Goal: Information Seeking & Learning: Learn about a topic

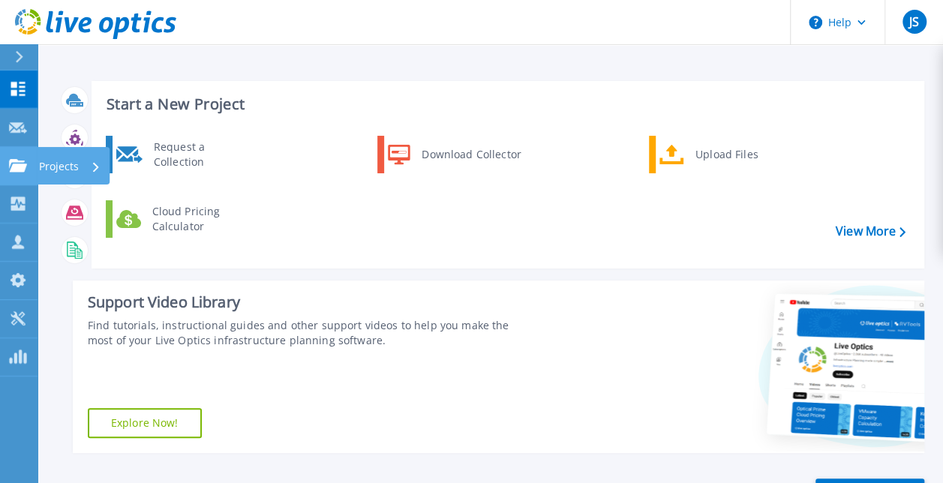
click at [10, 171] on icon at bounding box center [18, 165] width 18 height 13
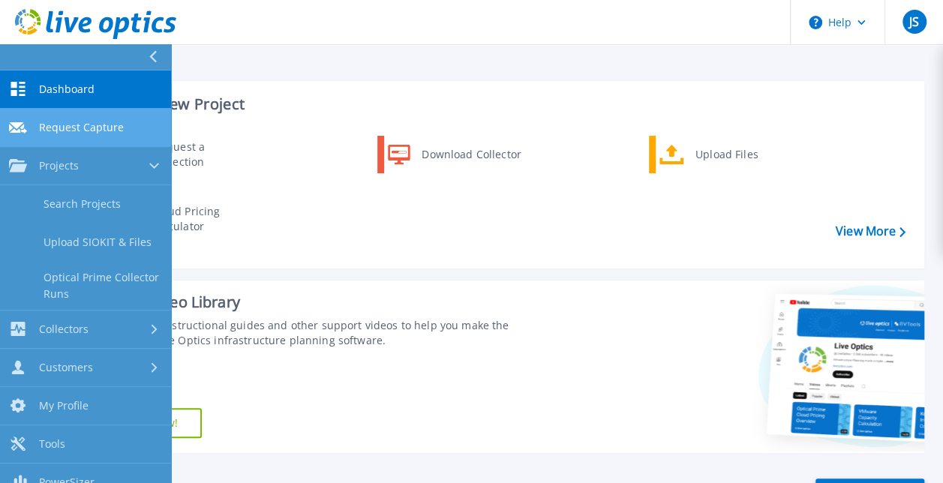
click at [69, 130] on span "Request Capture" at bounding box center [81, 127] width 85 height 13
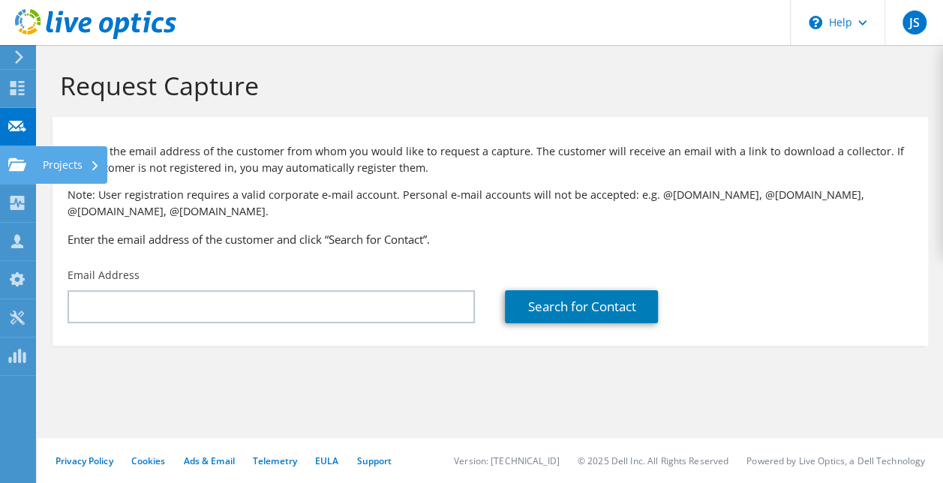
click at [15, 173] on div at bounding box center [17, 166] width 18 height 16
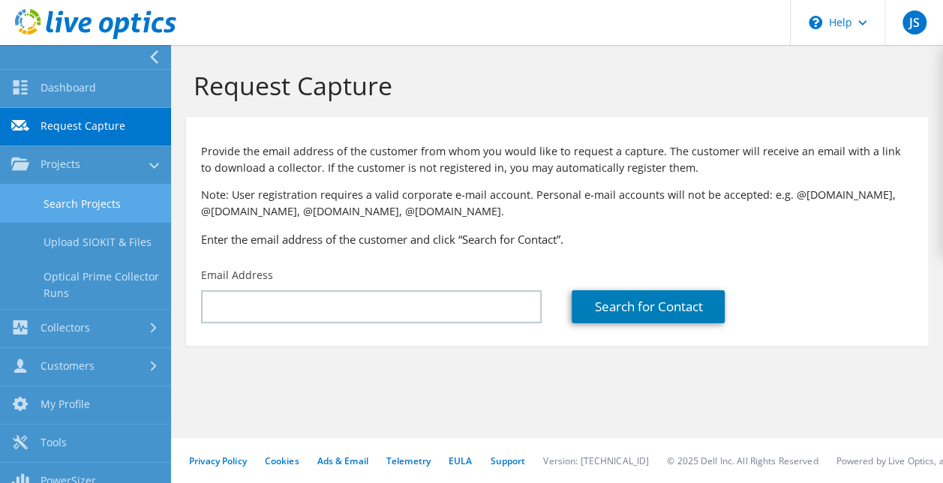
click at [88, 204] on link "Search Projects" at bounding box center [85, 203] width 171 height 38
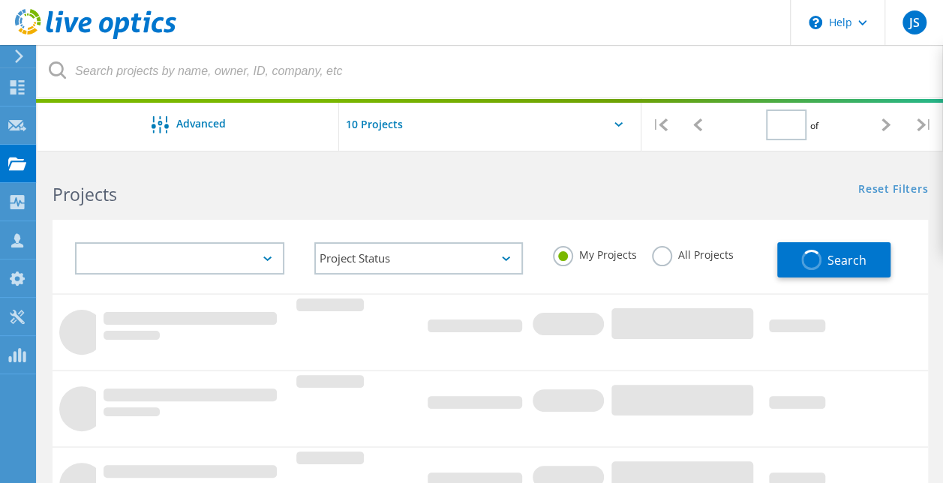
type input "1"
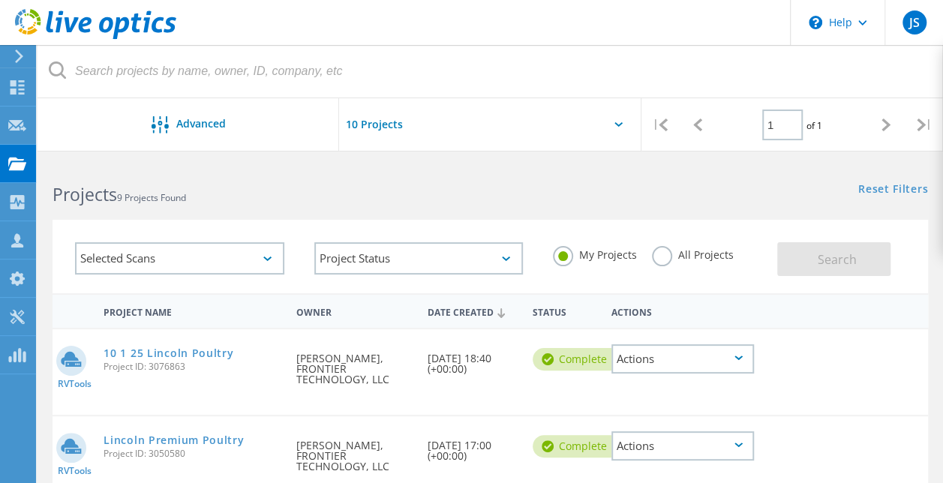
click at [667, 259] on label "All Projects" at bounding box center [693, 253] width 82 height 14
click at [0, 0] on input "All Projects" at bounding box center [0, 0] width 0 height 0
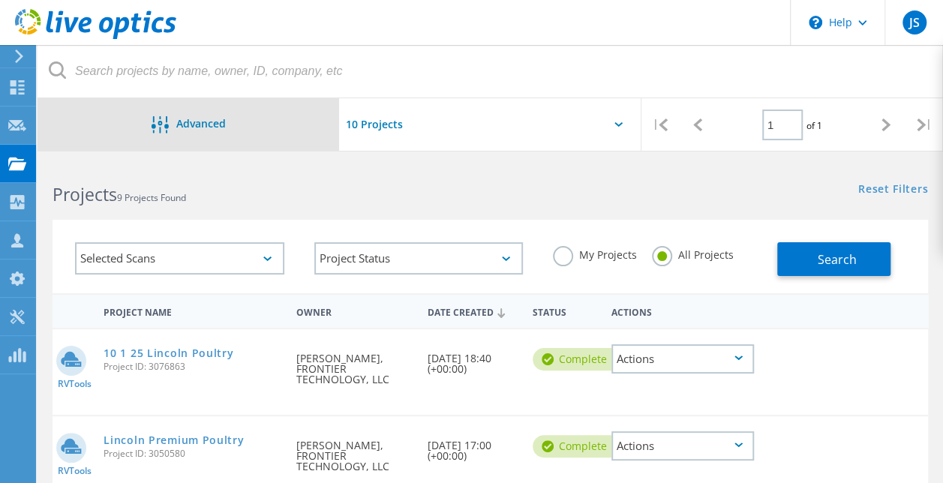
click at [198, 132] on div "Advanced" at bounding box center [187, 125] width 301 height 19
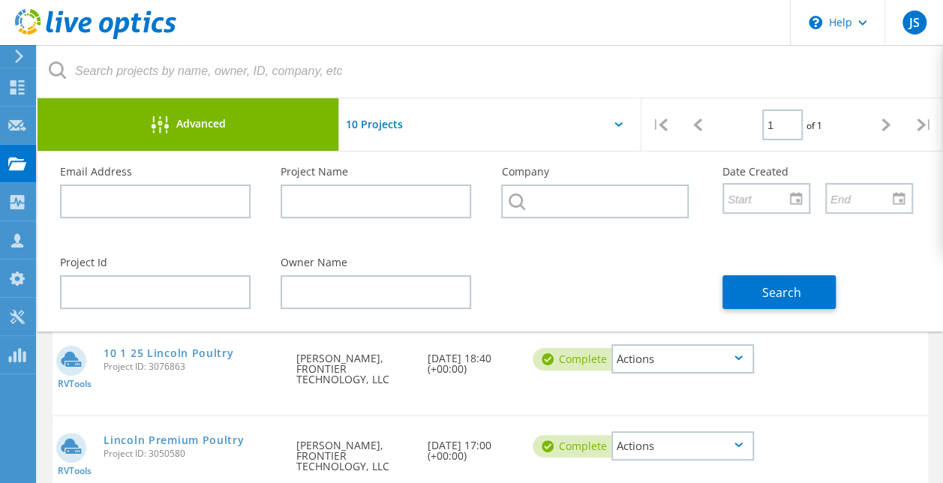
click at [198, 132] on div "Advanced" at bounding box center [187, 125] width 301 height 19
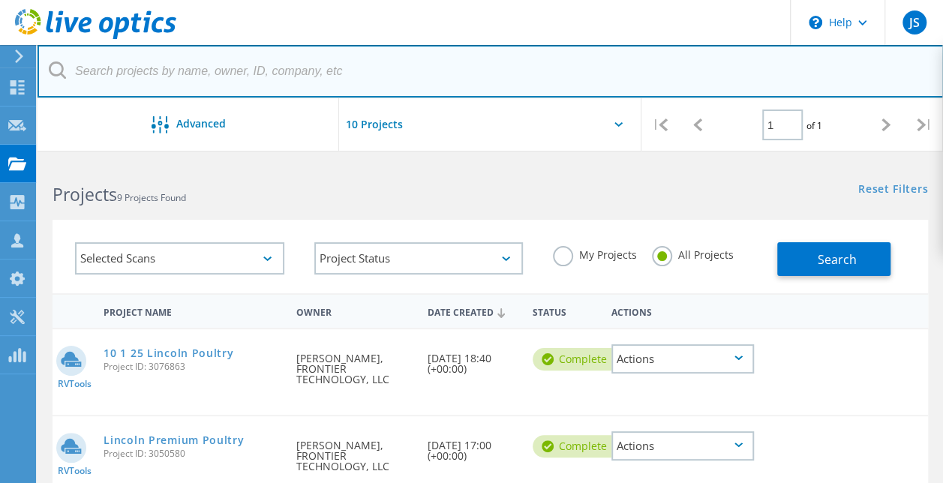
click at [199, 69] on input "text" at bounding box center [490, 71] width 906 height 52
type input "randy"
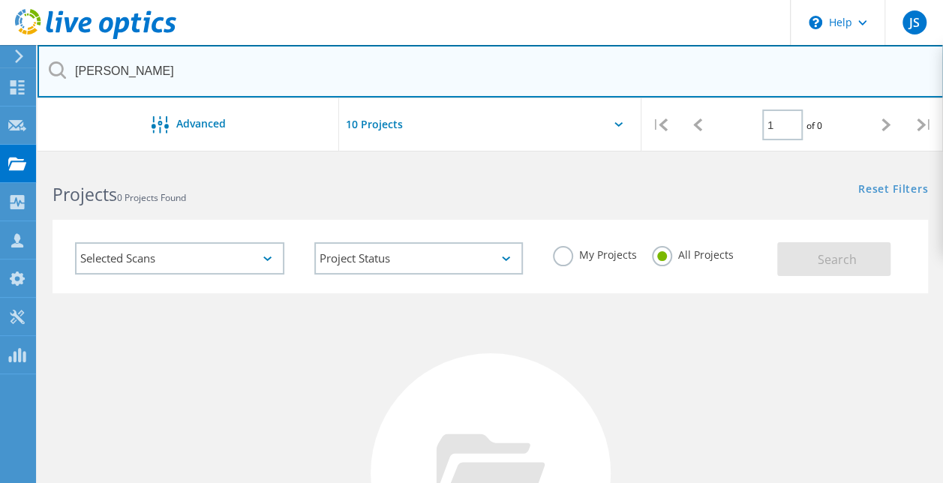
click at [385, 96] on input "randy" at bounding box center [490, 71] width 906 height 52
click at [322, 72] on input "randy" at bounding box center [490, 71] width 906 height 52
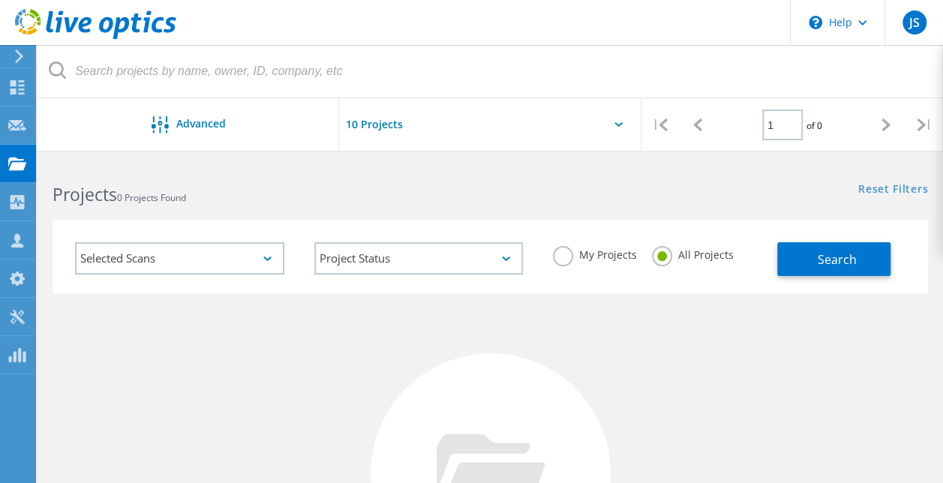
click at [293, 174] on div "Projects 0 Projects Found" at bounding box center [263, 181] width 452 height 40
click at [19, 80] on icon at bounding box center [17, 87] width 18 height 14
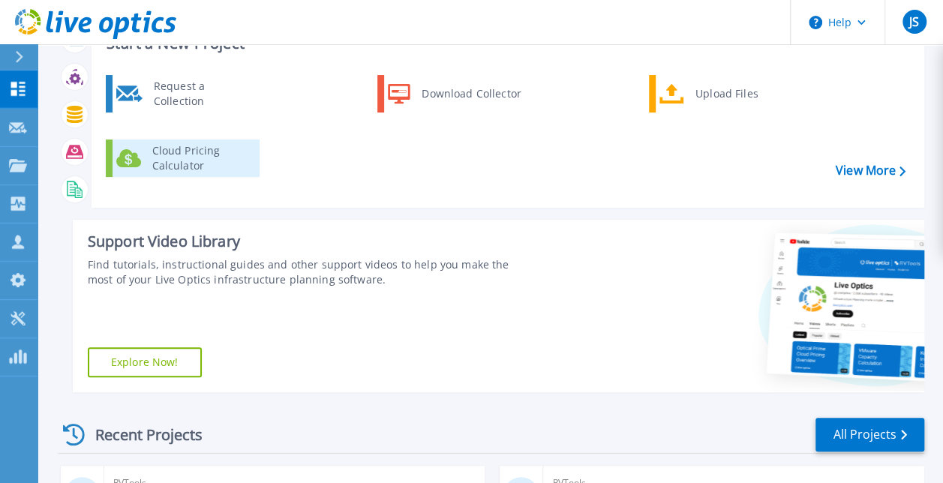
scroll to position [31, 0]
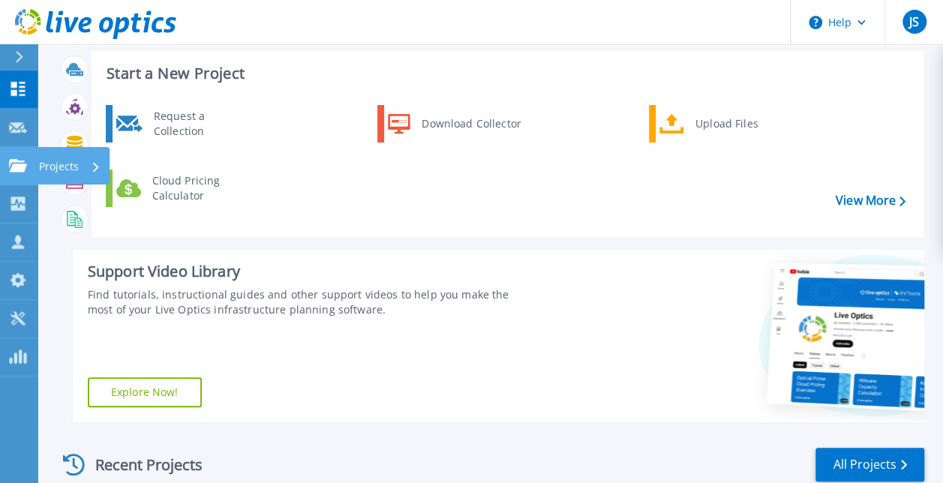
click at [26, 175] on link "Projects Projects" at bounding box center [18, 166] width 37 height 38
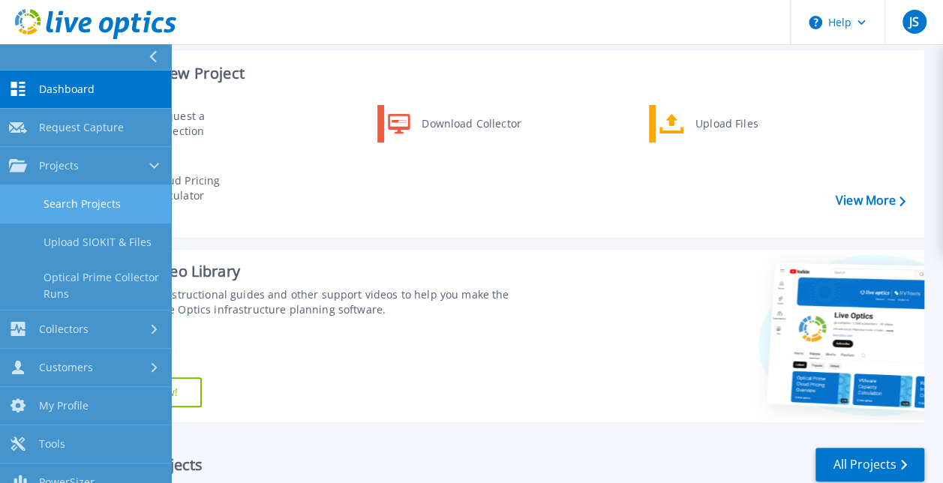
click at [102, 193] on link "Search Projects" at bounding box center [85, 204] width 171 height 38
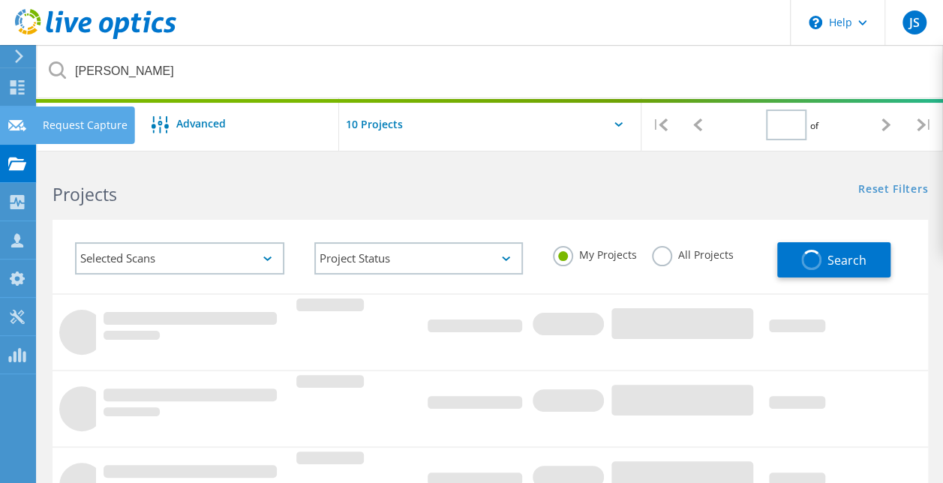
type input "1"
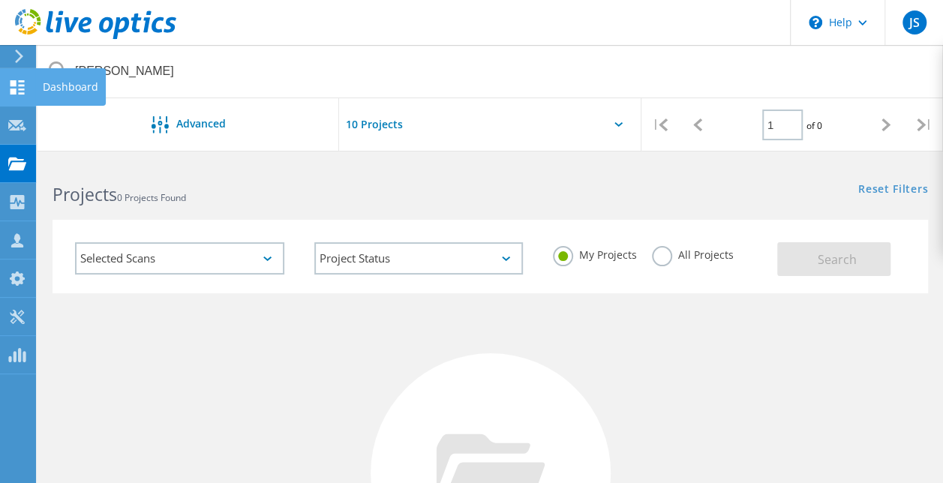
click at [13, 84] on use at bounding box center [17, 87] width 14 height 14
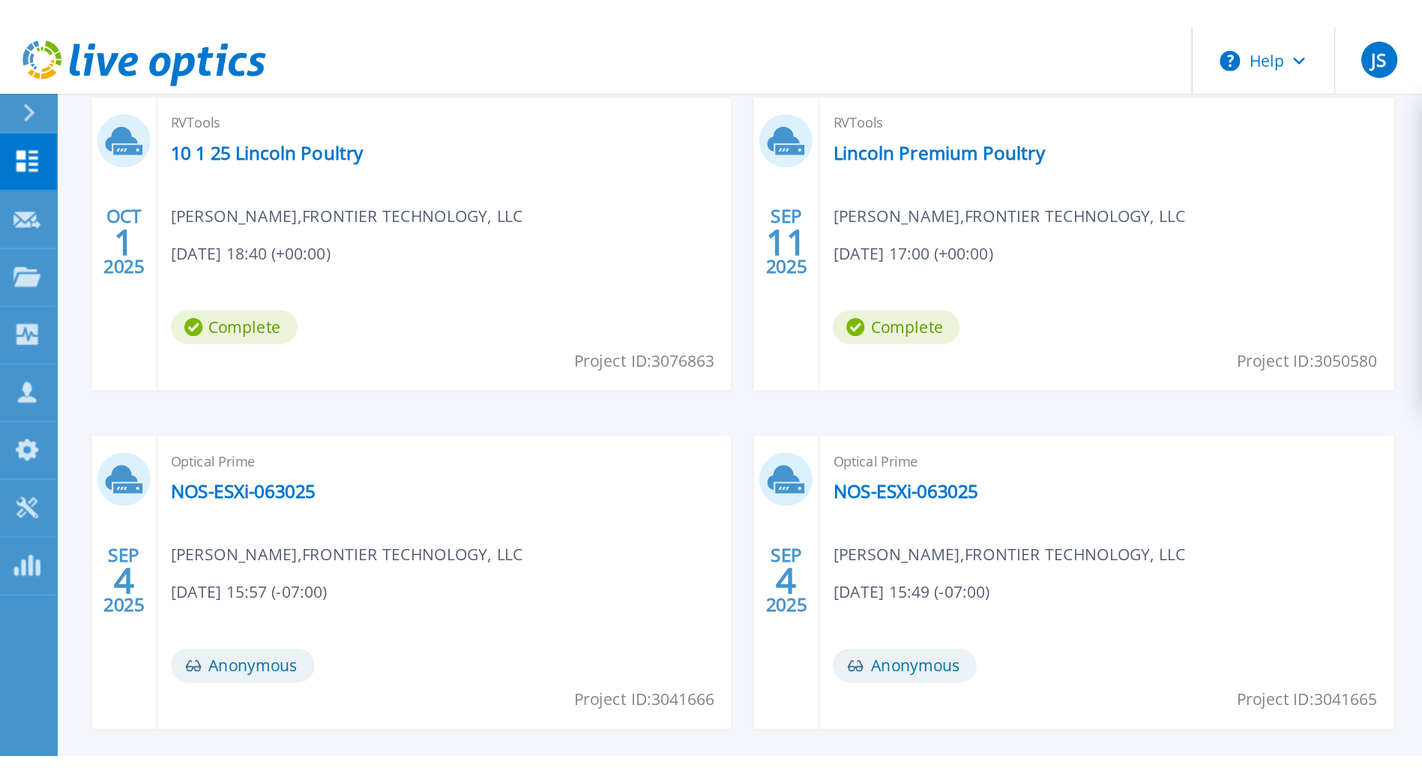
scroll to position [48, 0]
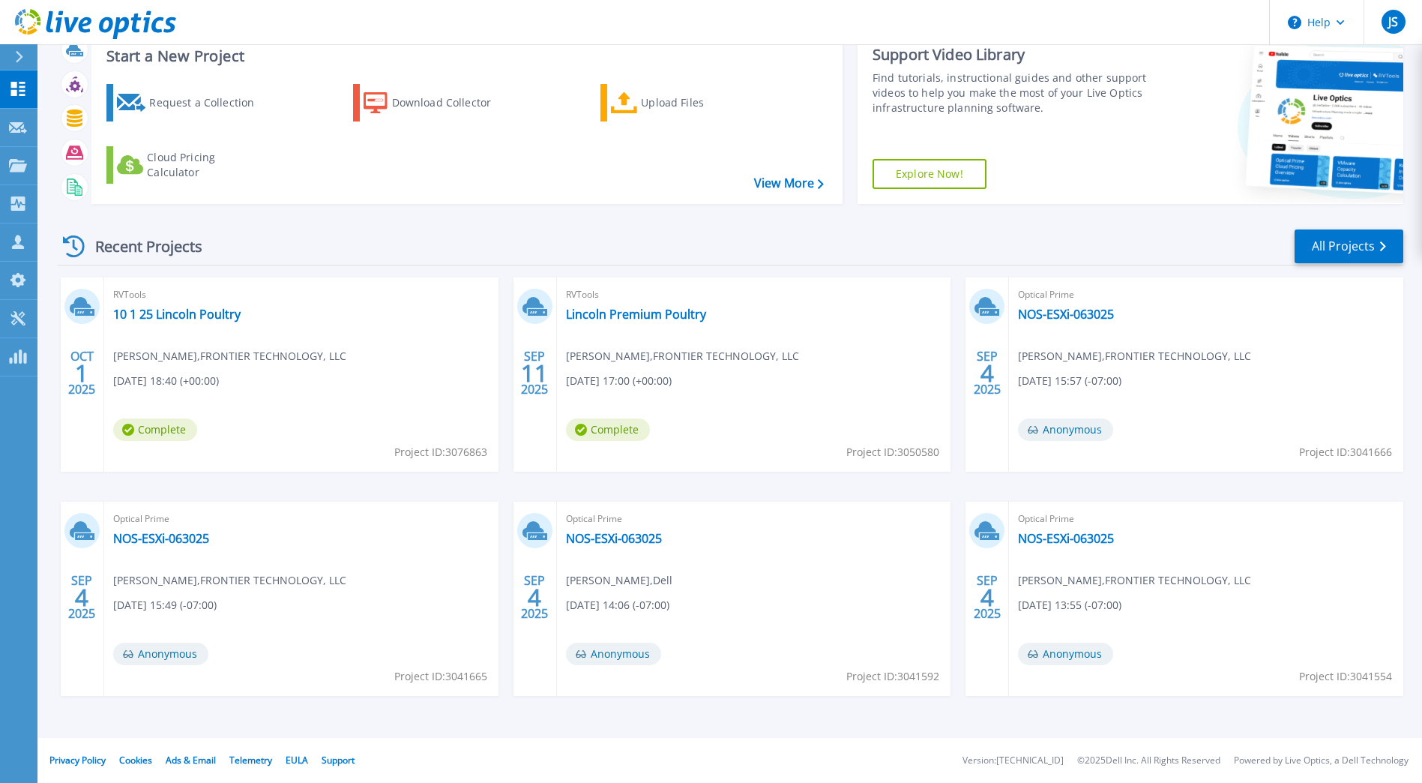
click at [176, 482] on div "Optical Prime NOS-ESXi-063025 Jordan Swetland , FRONTIER TECHNOLOGY, LLC 09/04/…" at bounding box center [301, 599] width 394 height 194
click at [178, 482] on link "NOS-ESXi-063025" at bounding box center [161, 538] width 96 height 15
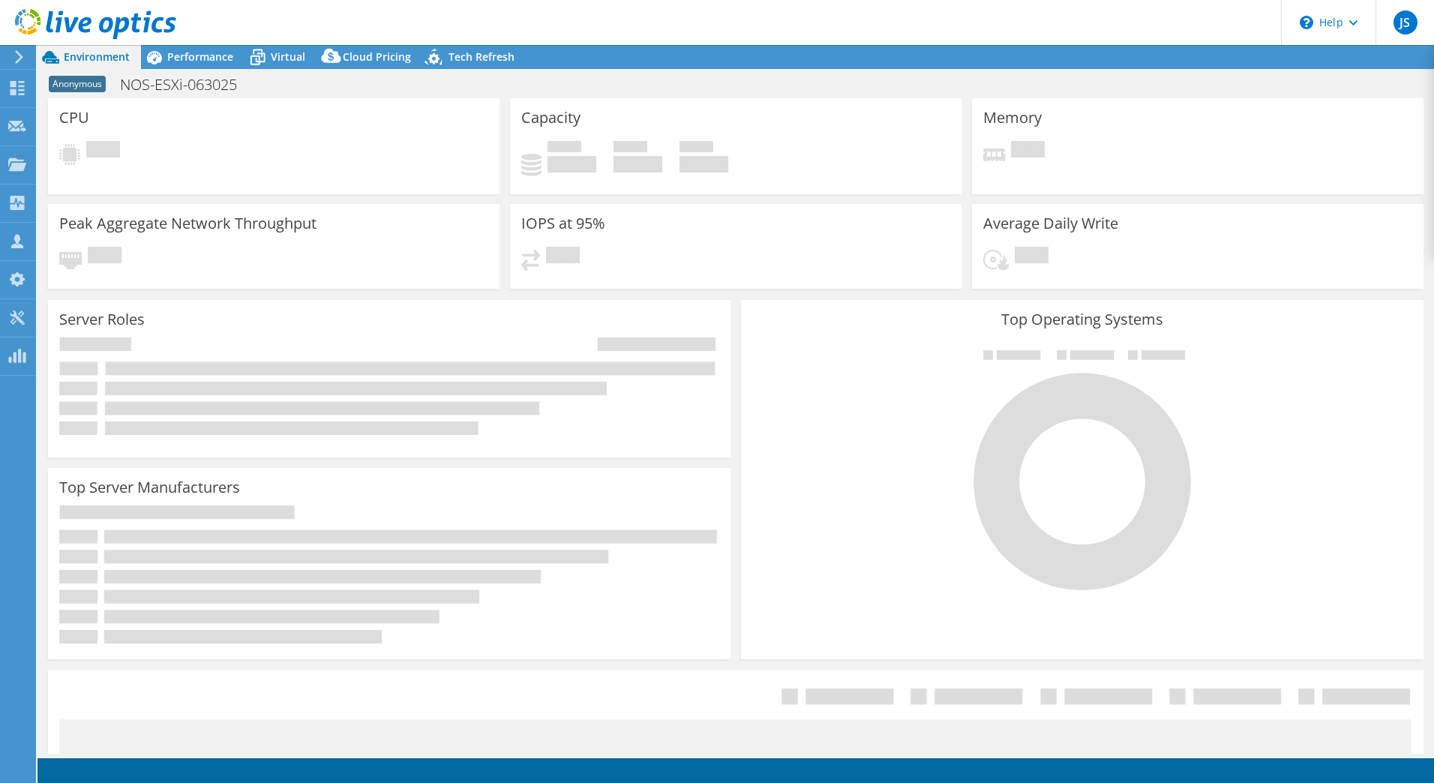
select select "USD"
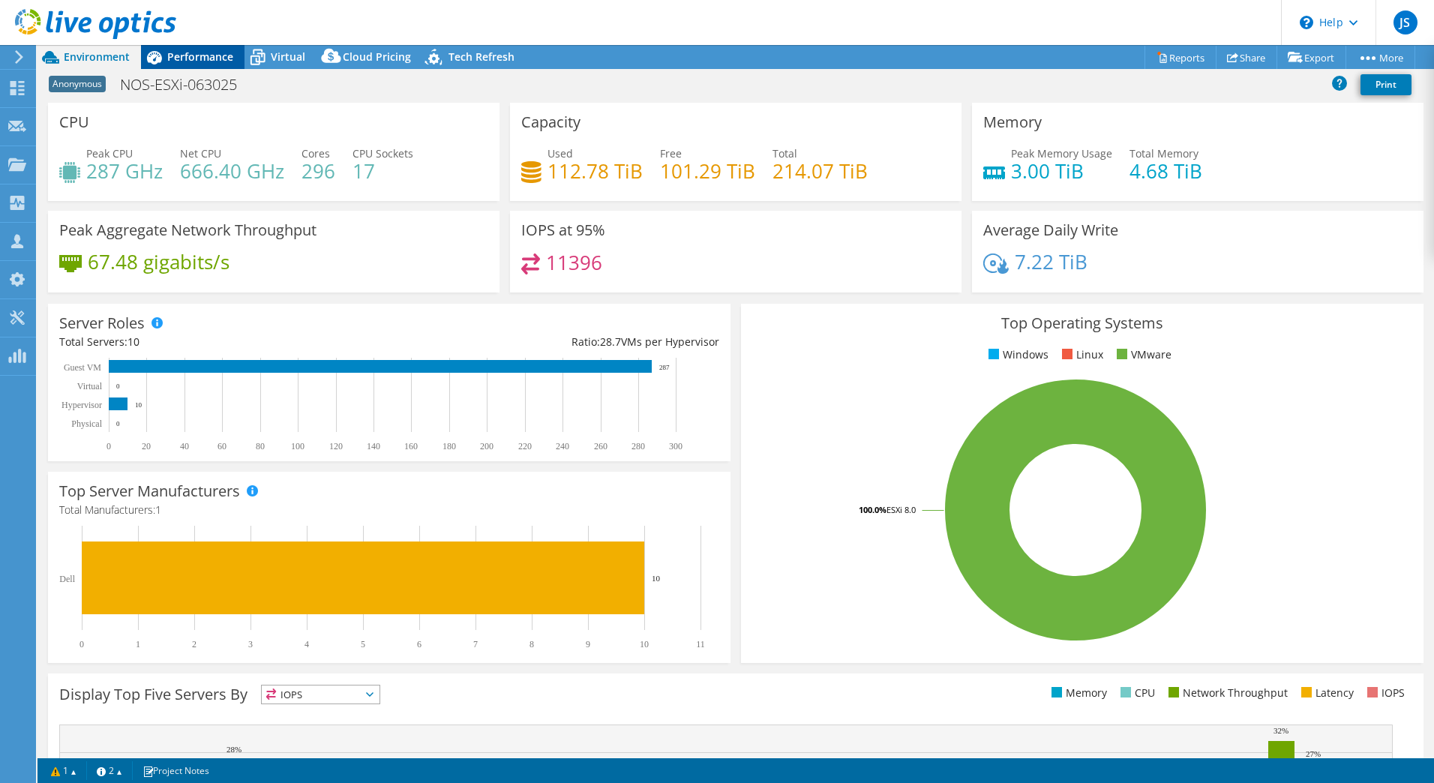
click at [203, 66] on div "Performance" at bounding box center [192, 57] width 103 height 24
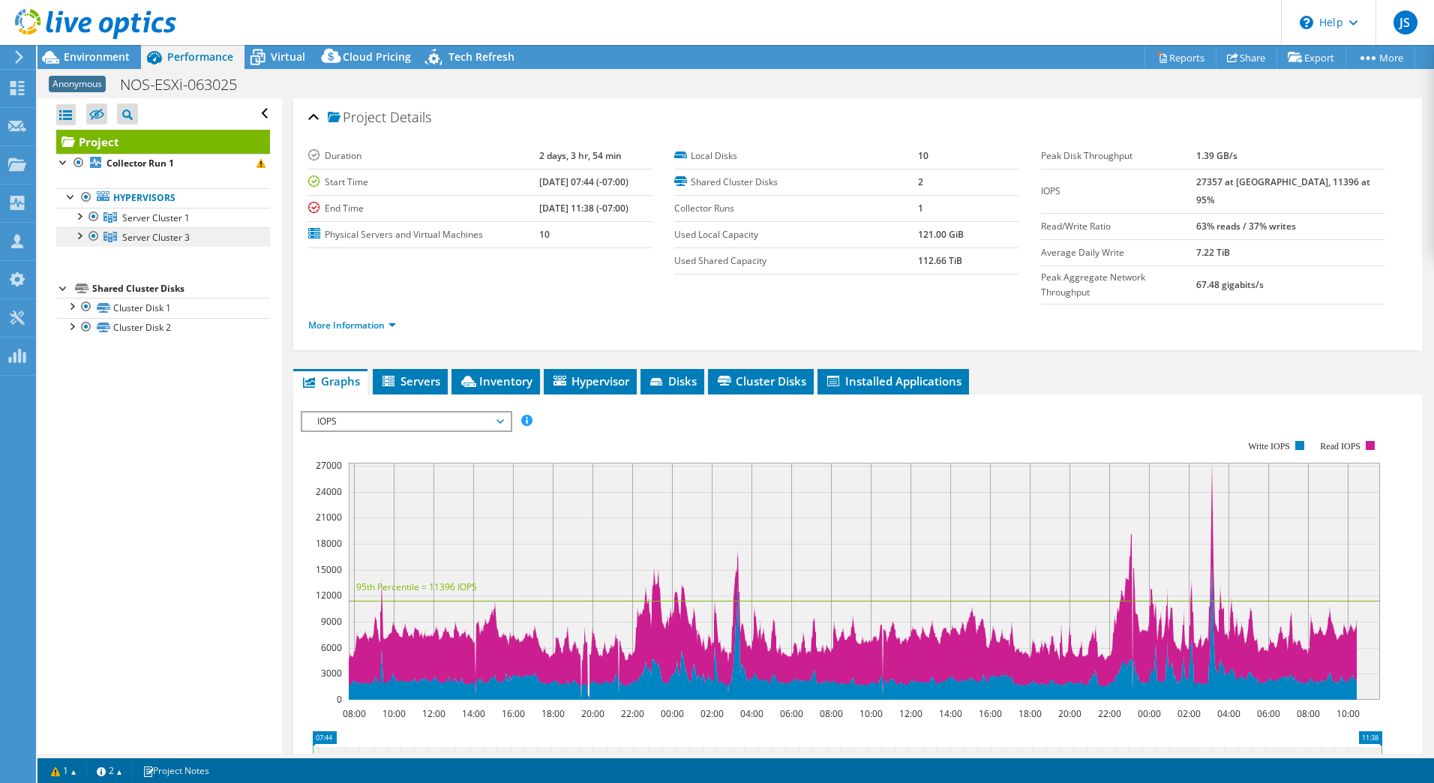
click at [131, 239] on span "Server Cluster 3" at bounding box center [155, 237] width 67 height 13
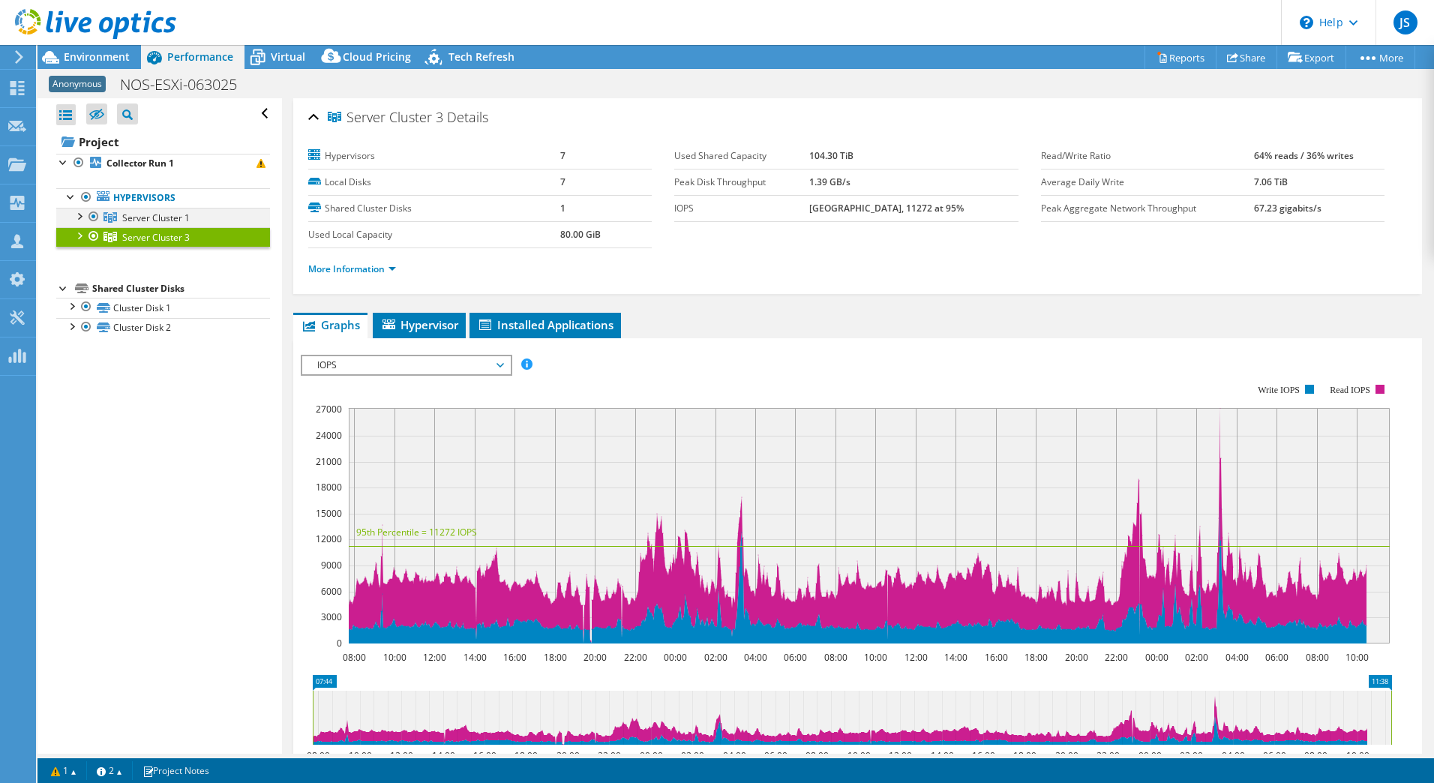
click at [94, 211] on div at bounding box center [93, 217] width 15 height 18
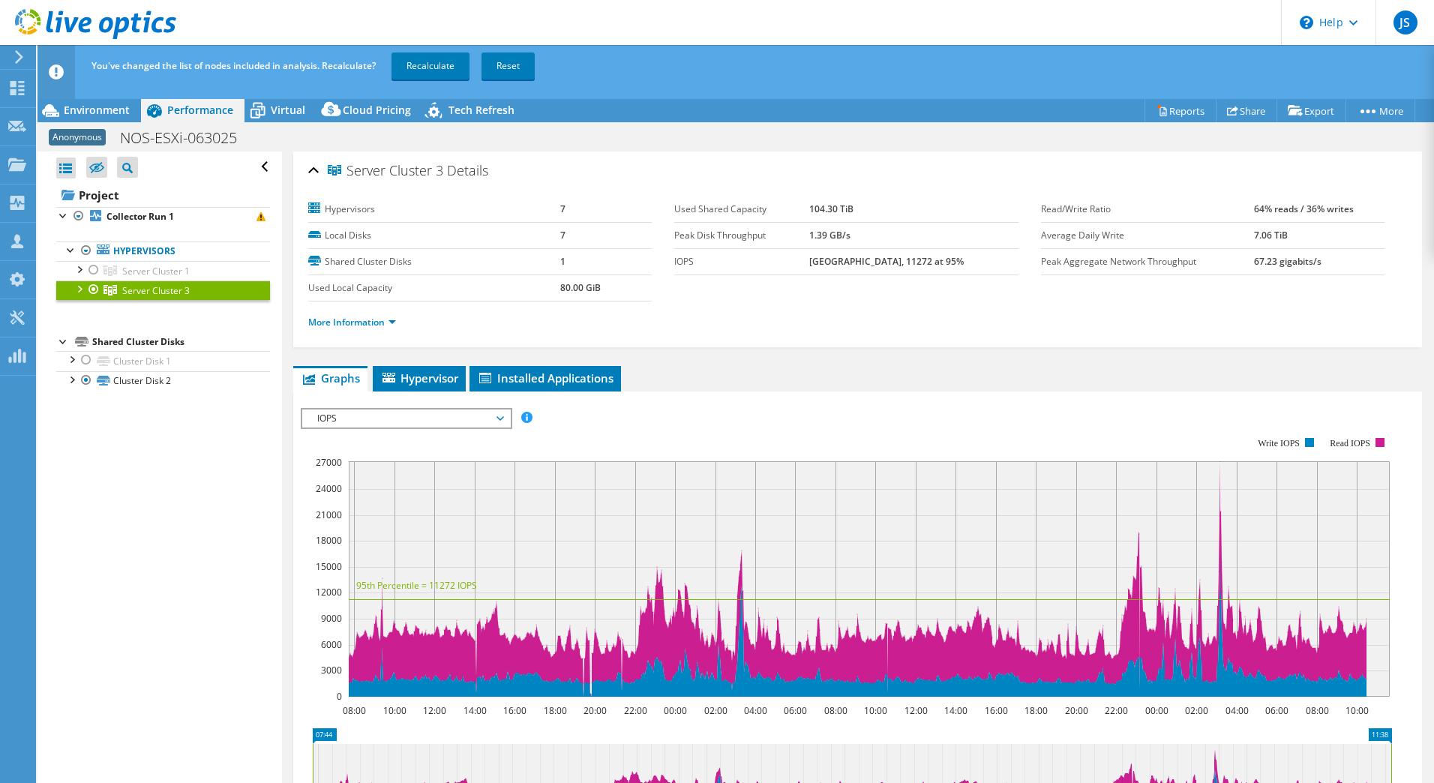
click at [76, 286] on div at bounding box center [78, 287] width 15 height 15
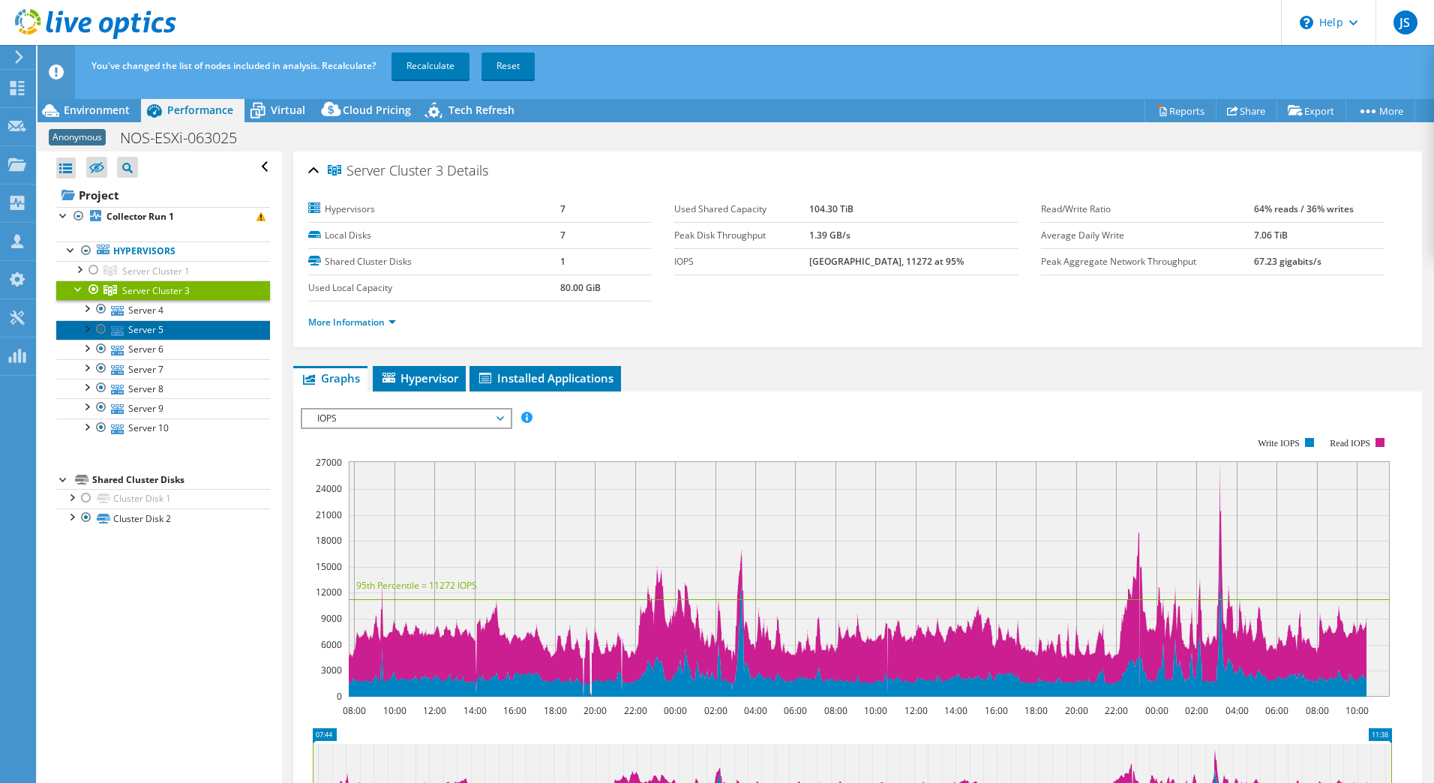
click at [138, 322] on link "Server 5" at bounding box center [163, 329] width 214 height 19
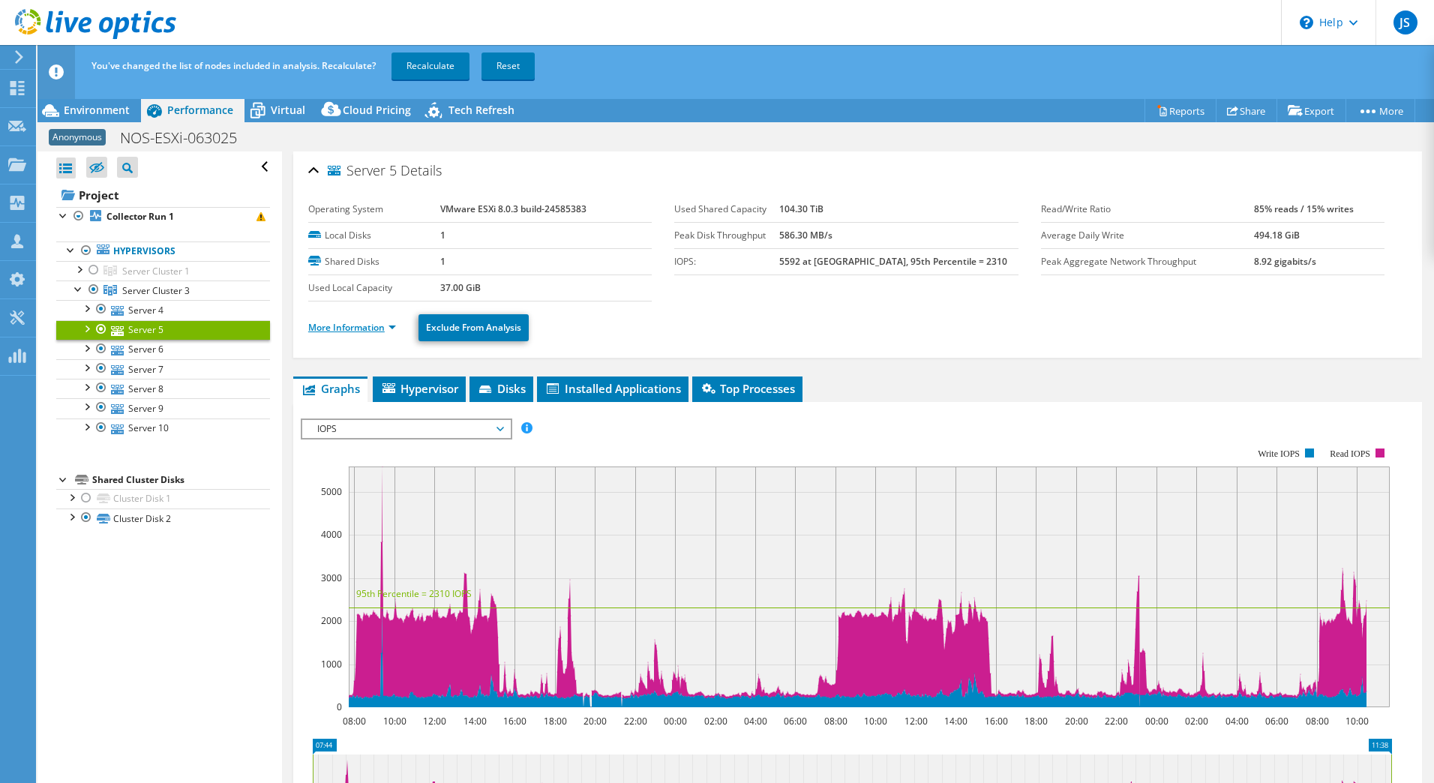
click at [371, 322] on link "More Information" at bounding box center [352, 327] width 88 height 13
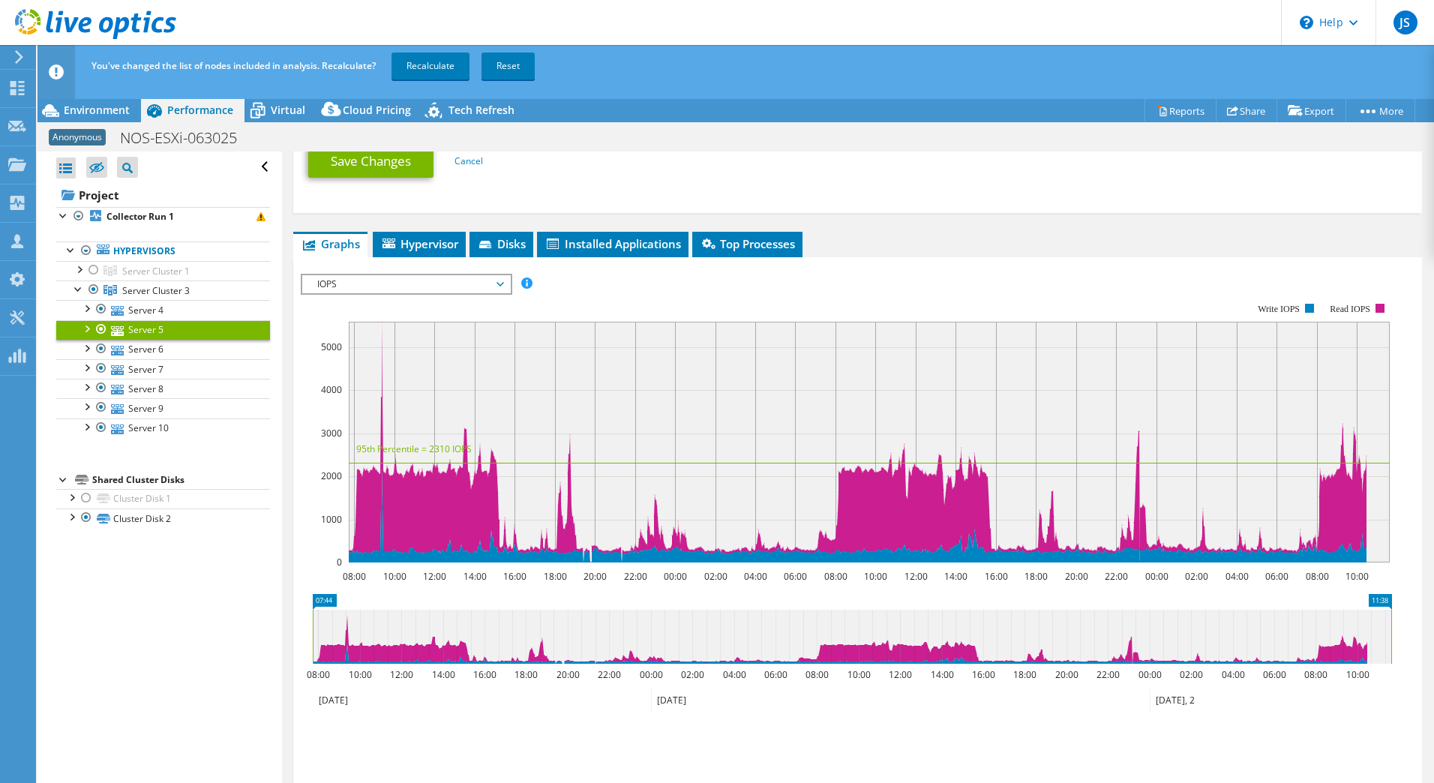
scroll to position [826, 0]
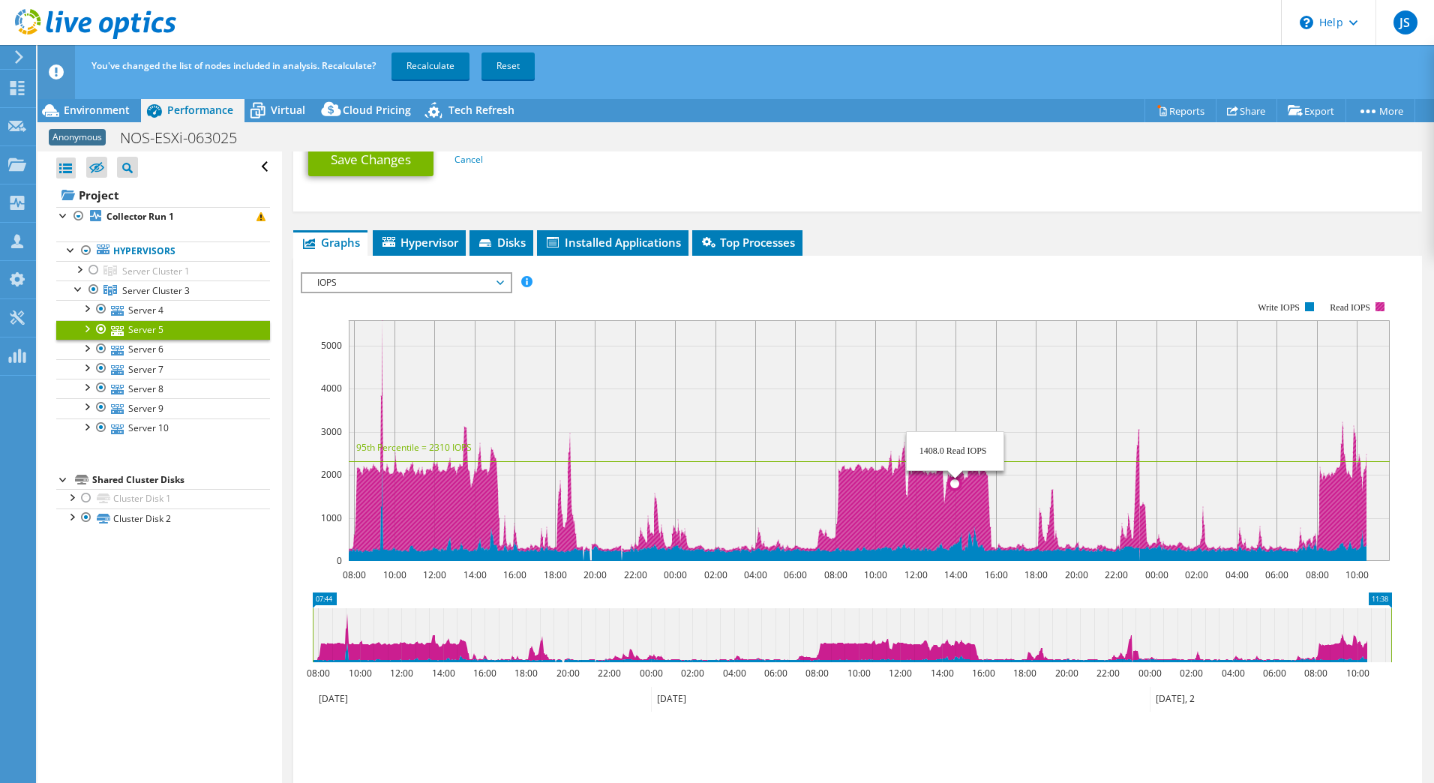
drag, startPoint x: 840, startPoint y: 523, endPoint x: 955, endPoint y: 529, distance: 114.8
click at [955, 529] on icon at bounding box center [857, 440] width 1018 height 241
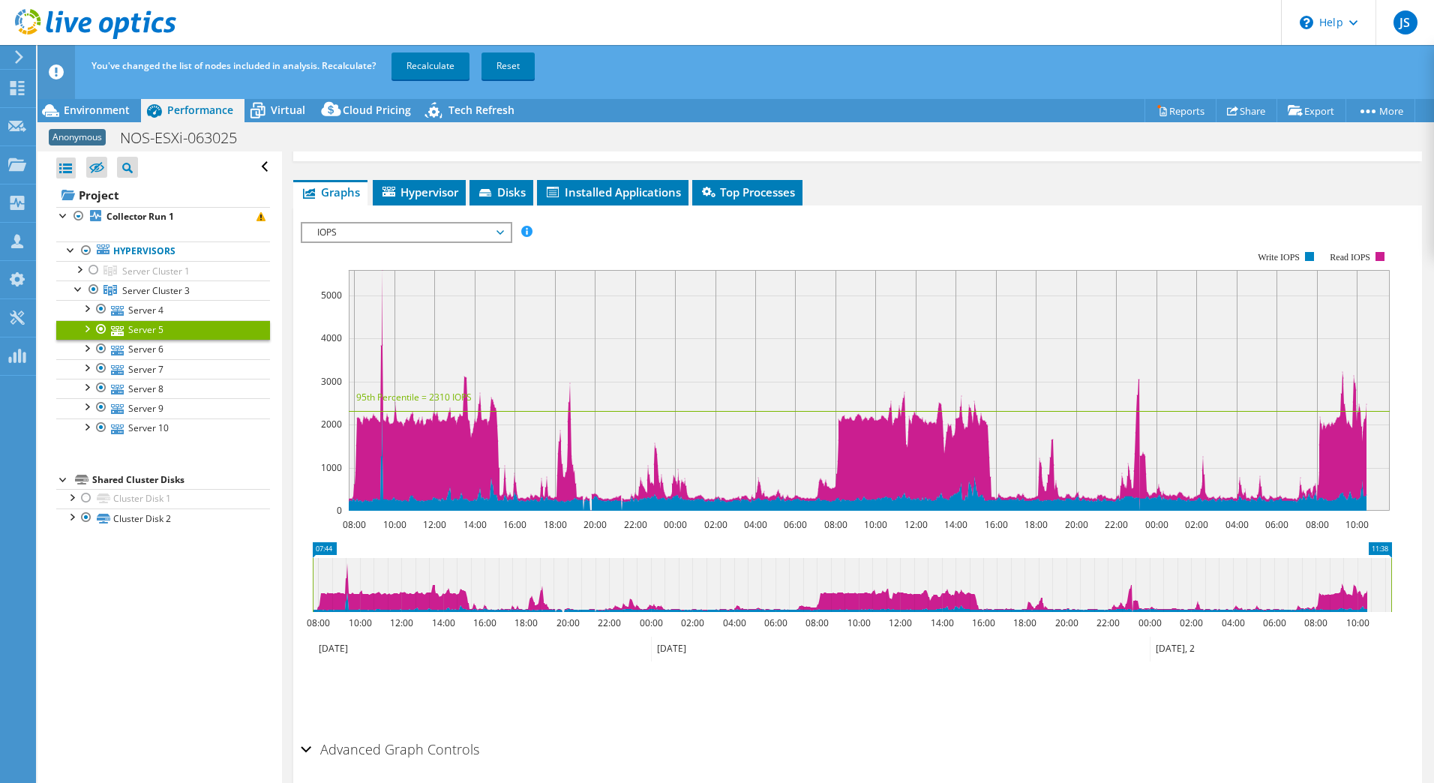
scroll to position [907, 0]
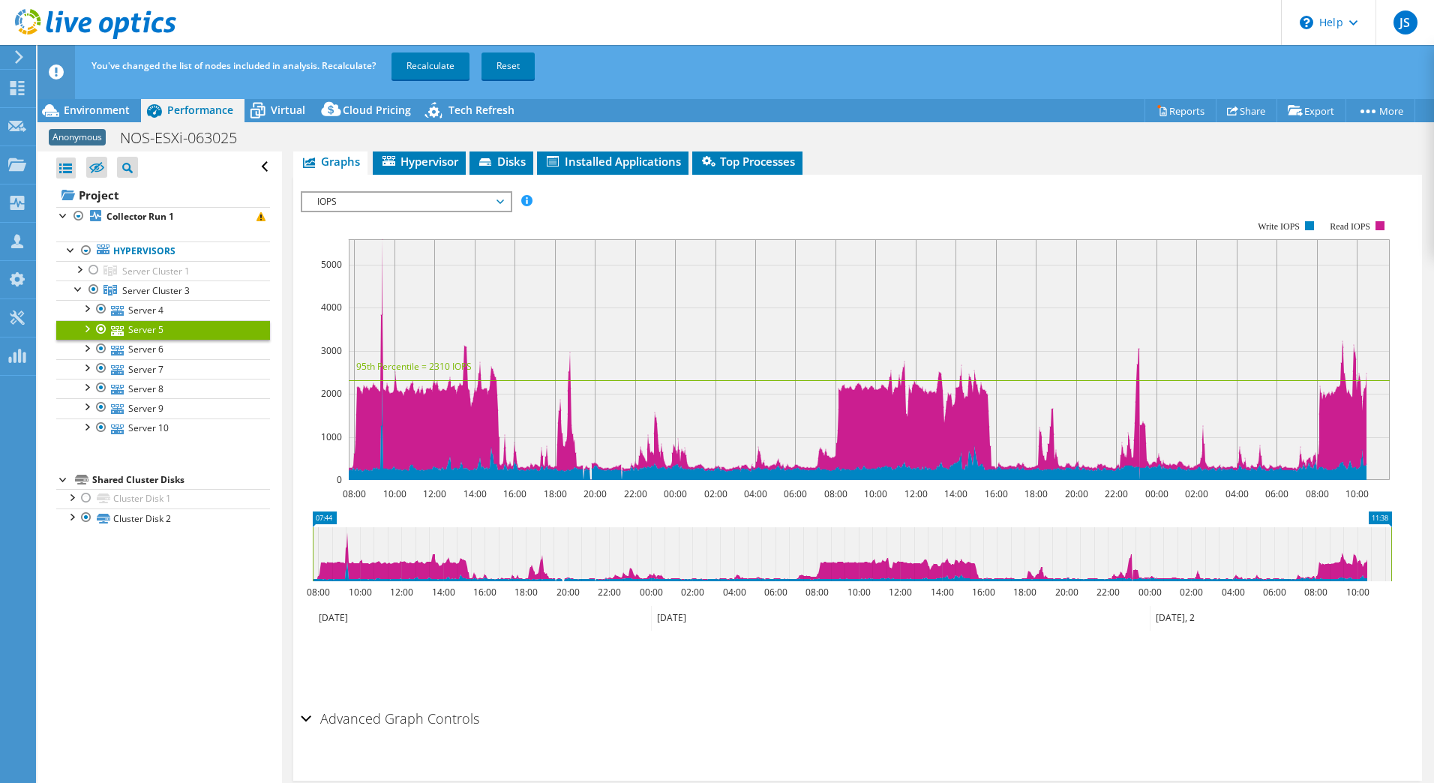
click at [407, 214] on rect at bounding box center [846, 350] width 1091 height 300
click at [412, 205] on span "IOPS" at bounding box center [406, 202] width 193 height 18
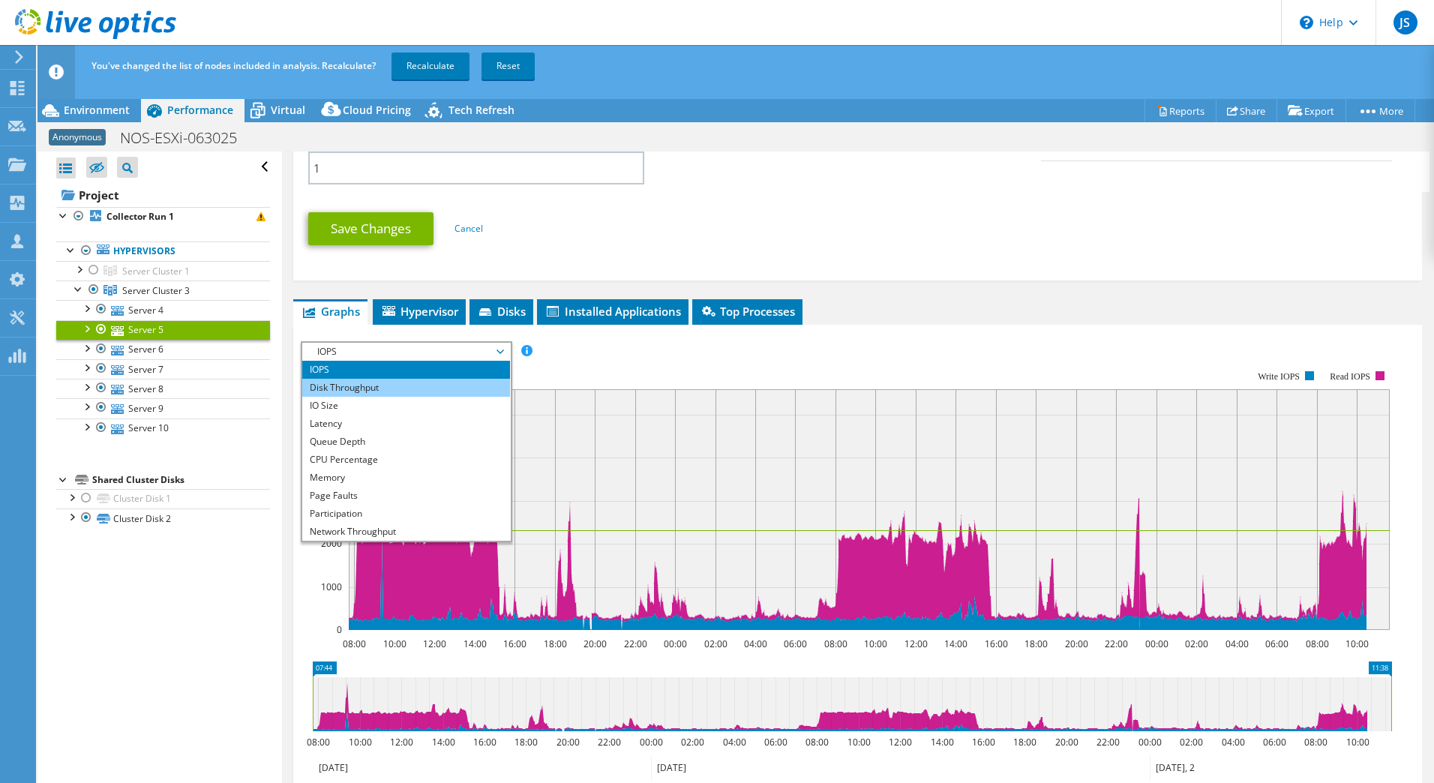
scroll to position [54, 0]
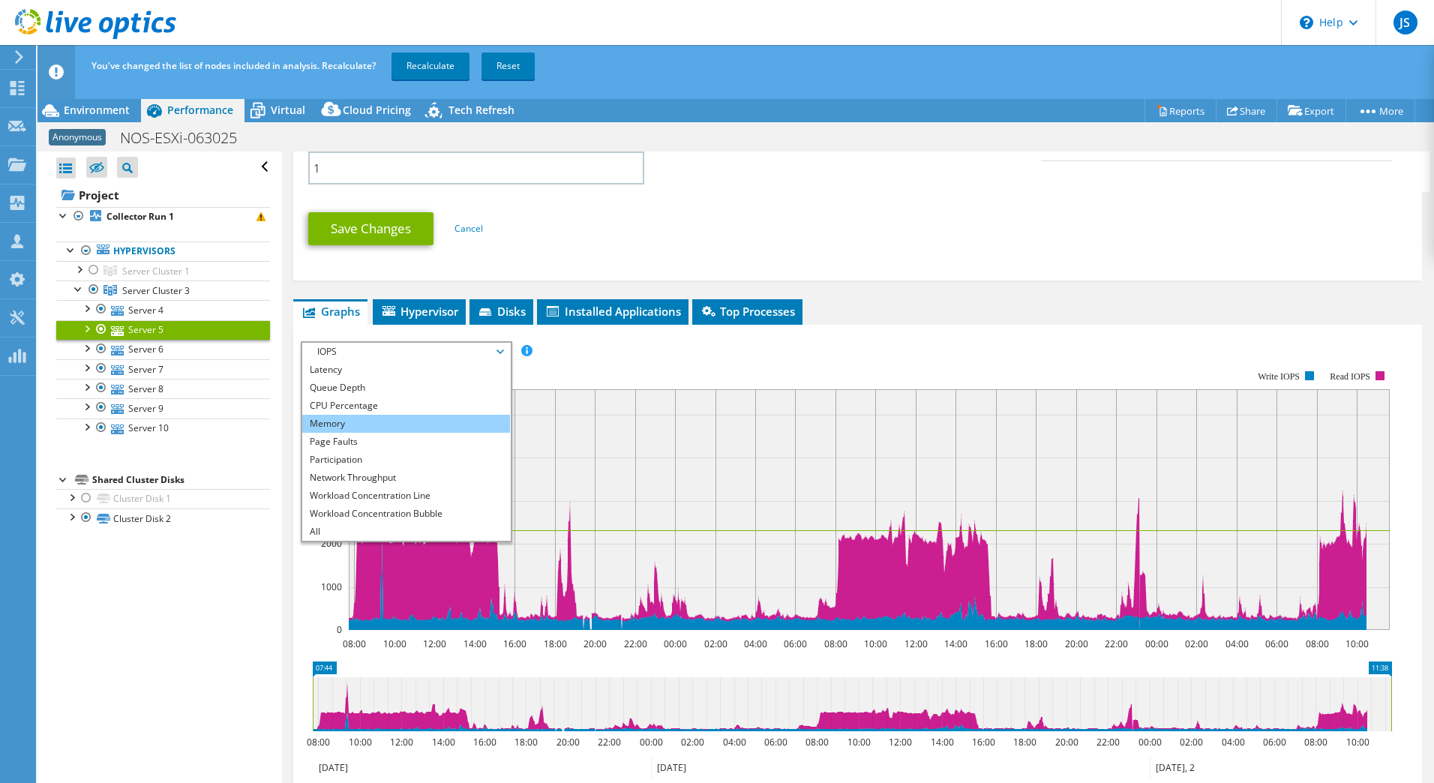
click at [407, 421] on li "Memory" at bounding box center [406, 424] width 208 height 18
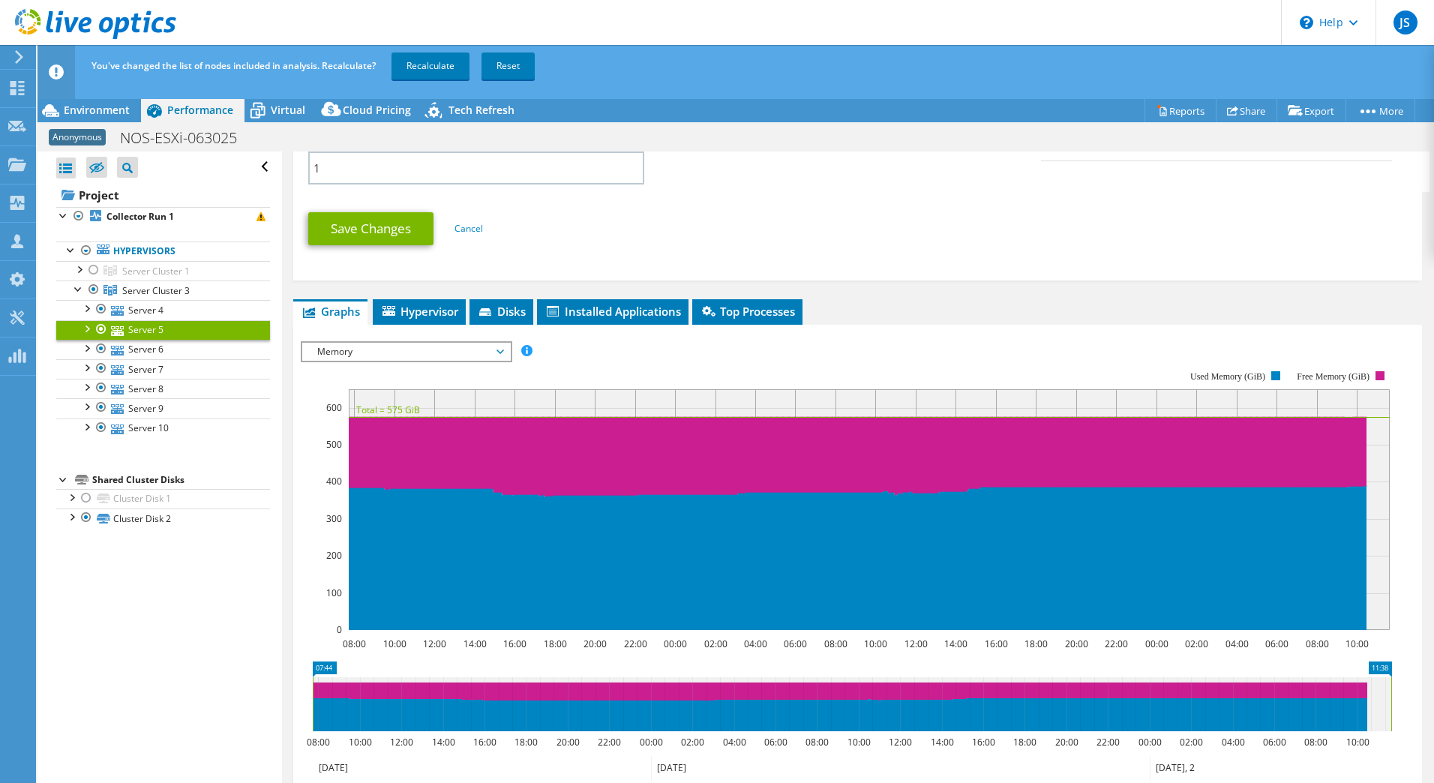
click at [563, 354] on section "Workload Concentration: 08:00 10:00 12:00 14:00 16:00 18:00 20:00 22:00 00:00 0…" at bounding box center [857, 598] width 1113 height 496
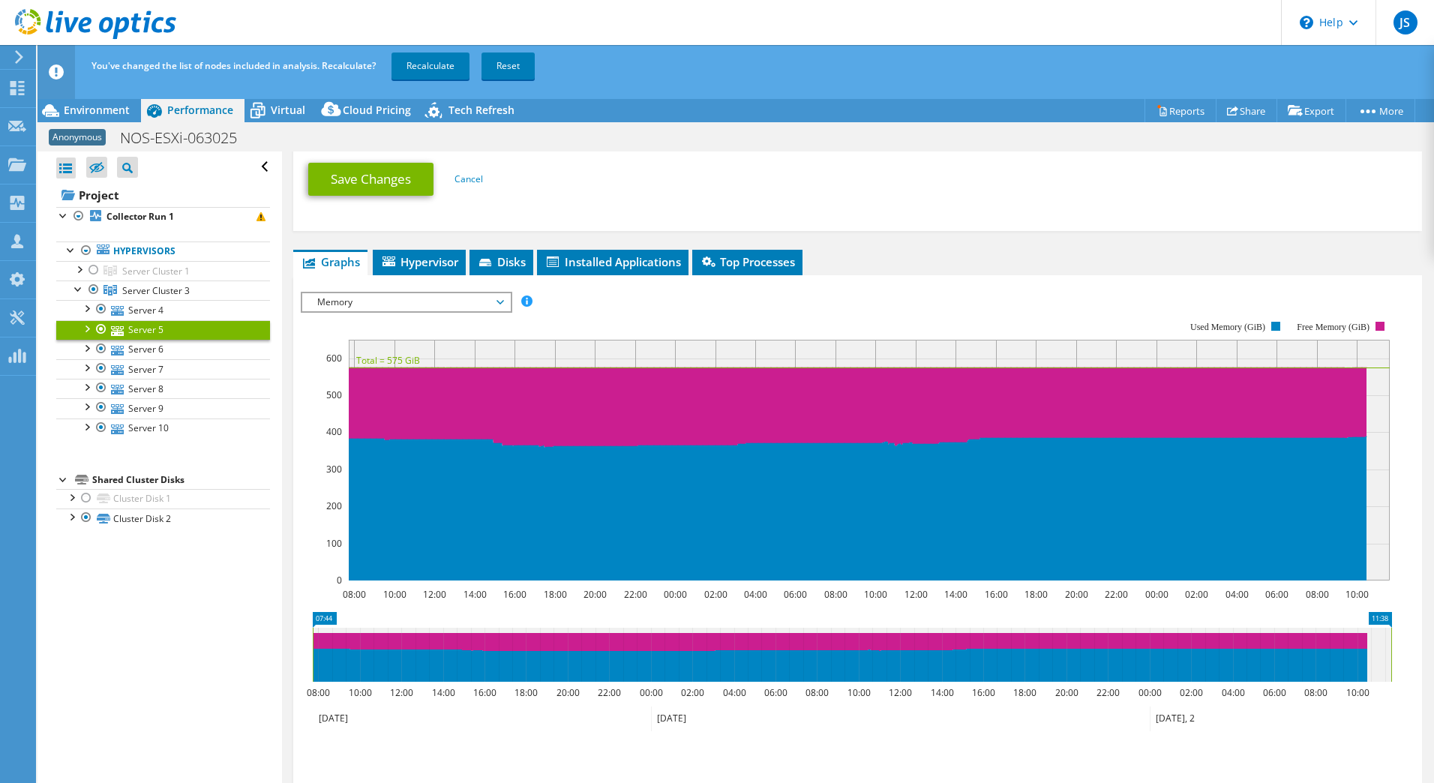
scroll to position [832, 0]
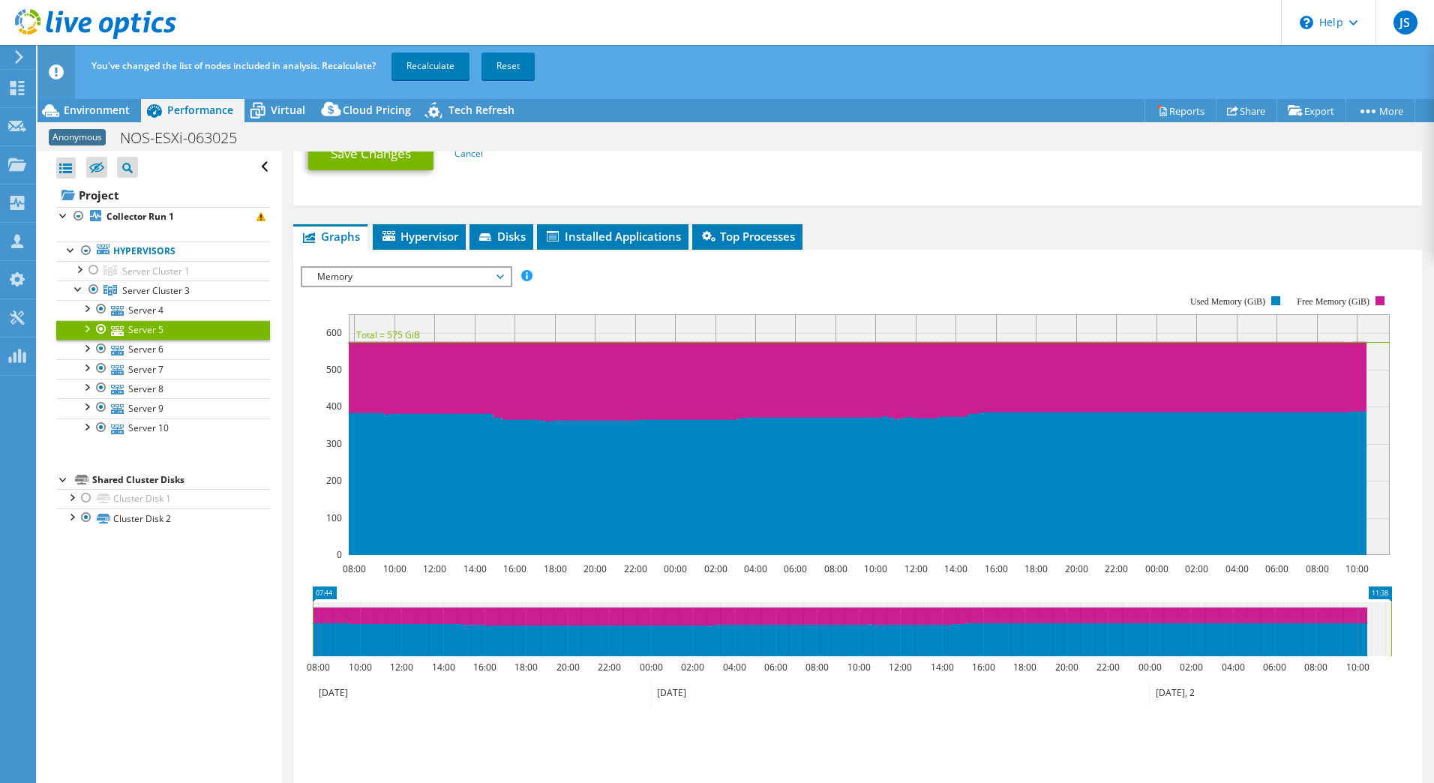
click at [406, 280] on span "Memory" at bounding box center [406, 277] width 193 height 18
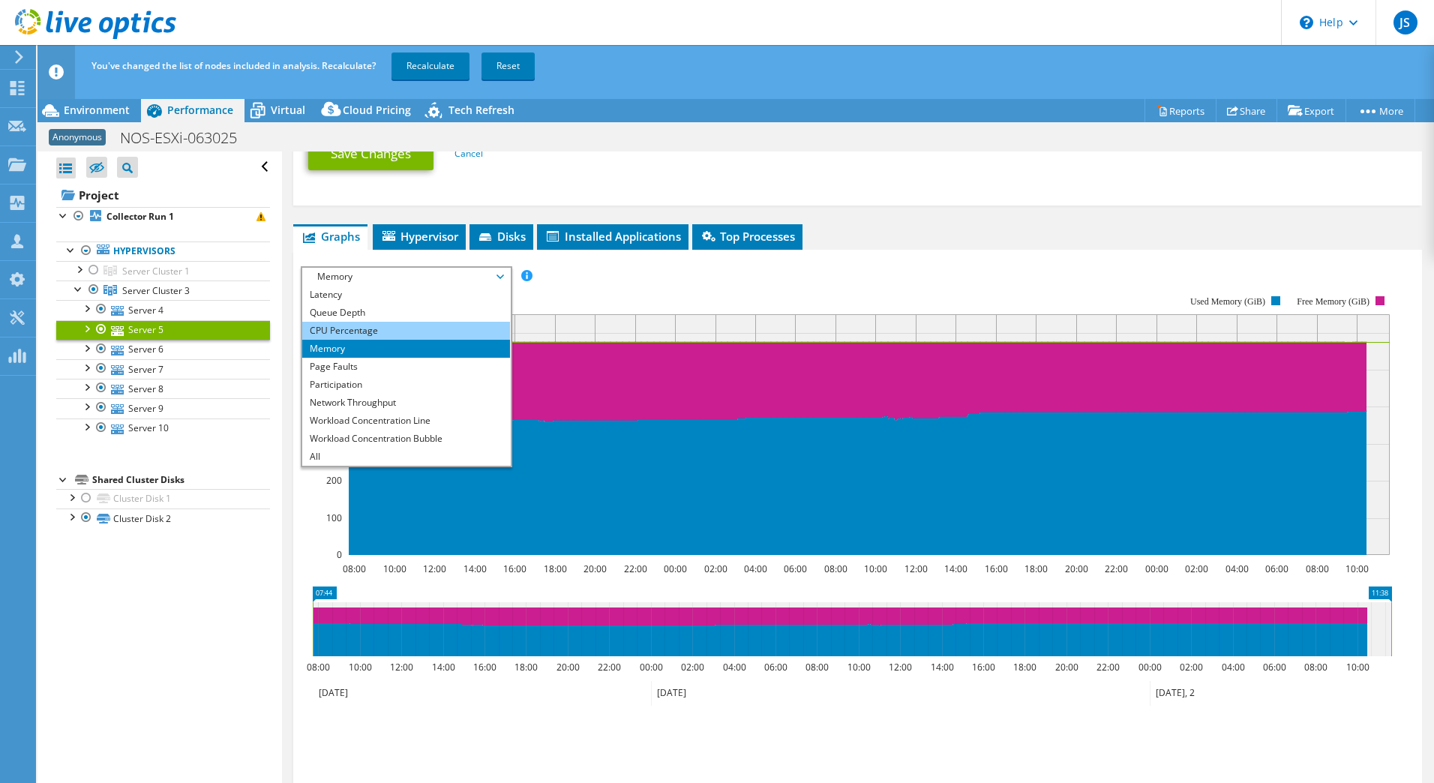
click at [397, 324] on li "CPU Percentage" at bounding box center [406, 331] width 208 height 18
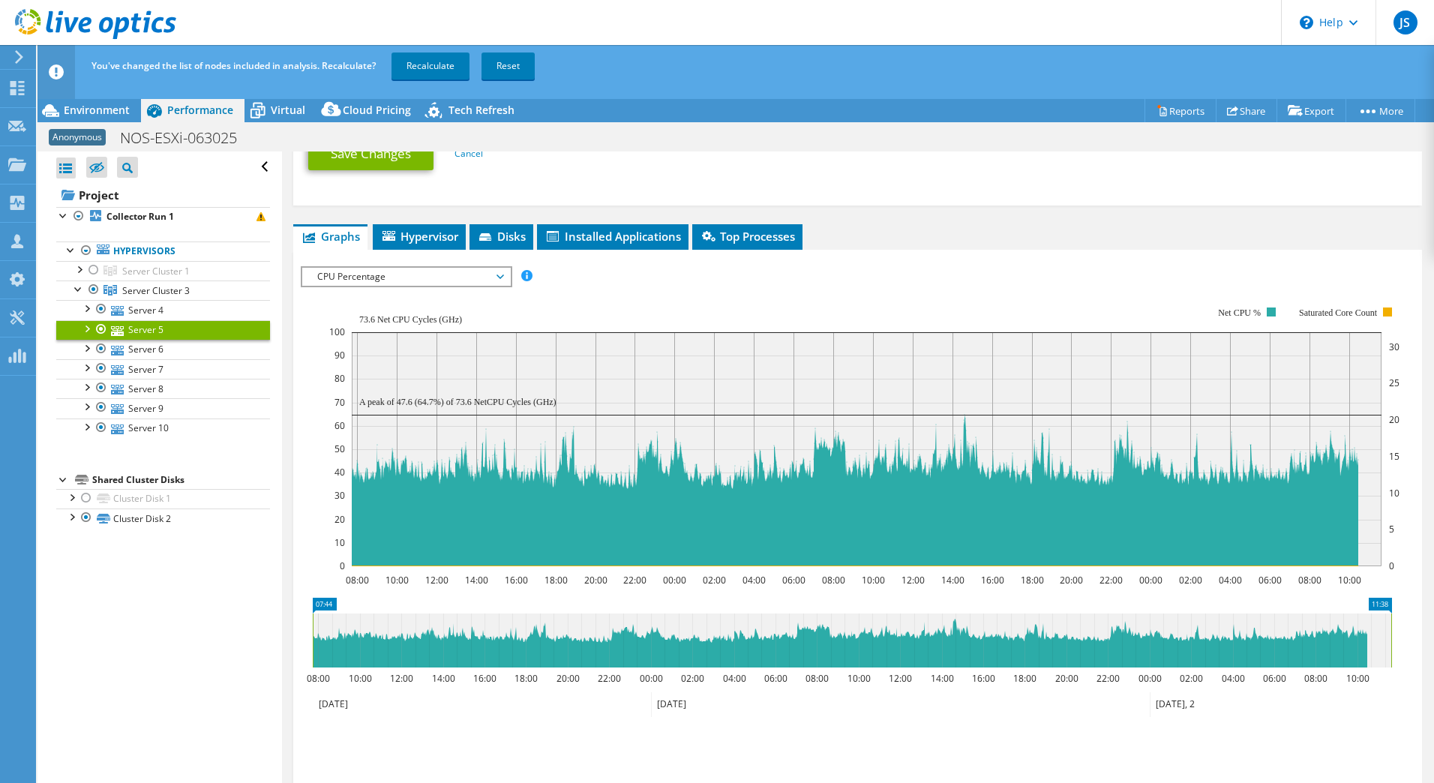
click at [388, 273] on span "CPU Percentage" at bounding box center [406, 277] width 193 height 18
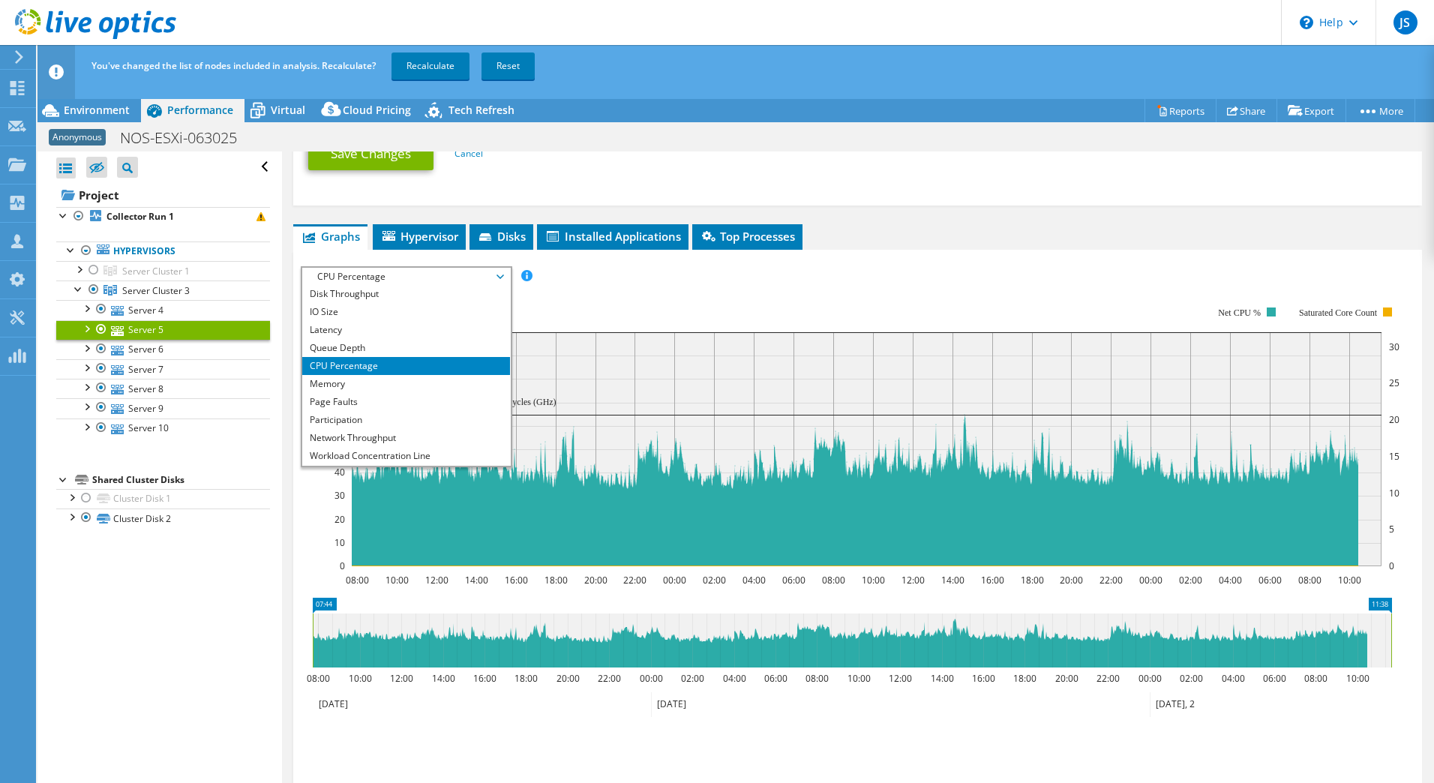
scroll to position [0, 0]
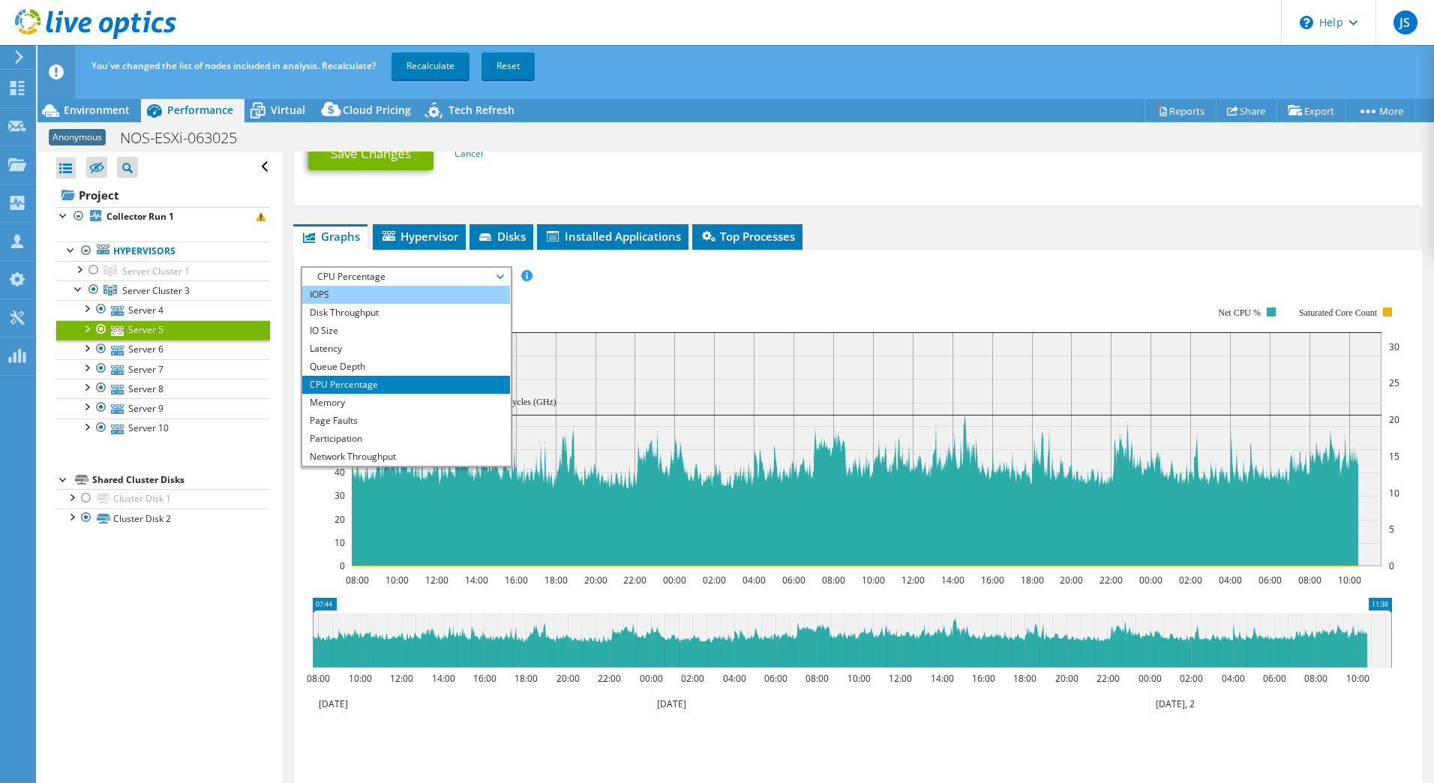
click at [385, 292] on li "IOPS" at bounding box center [406, 295] width 208 height 18
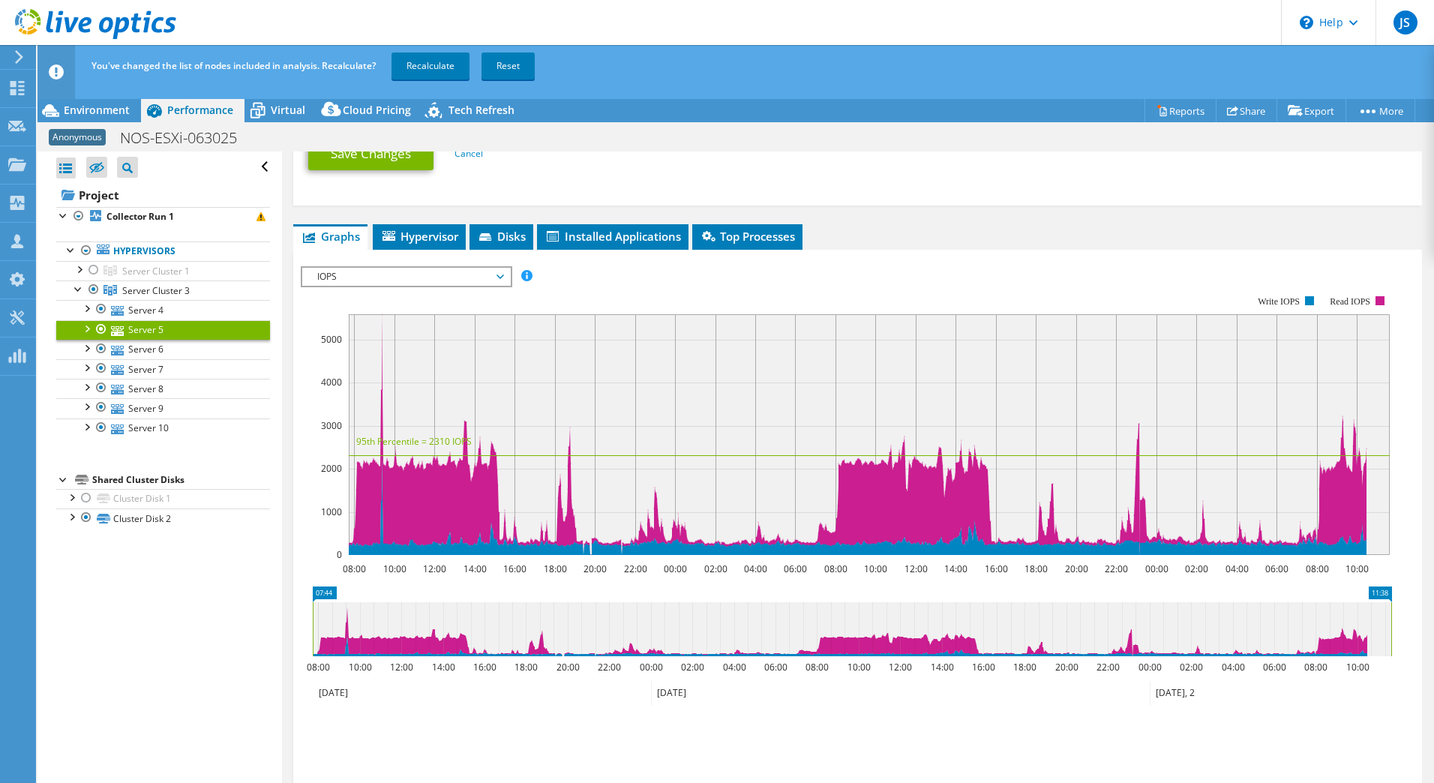
click at [572, 275] on div at bounding box center [857, 522] width 1113 height 512
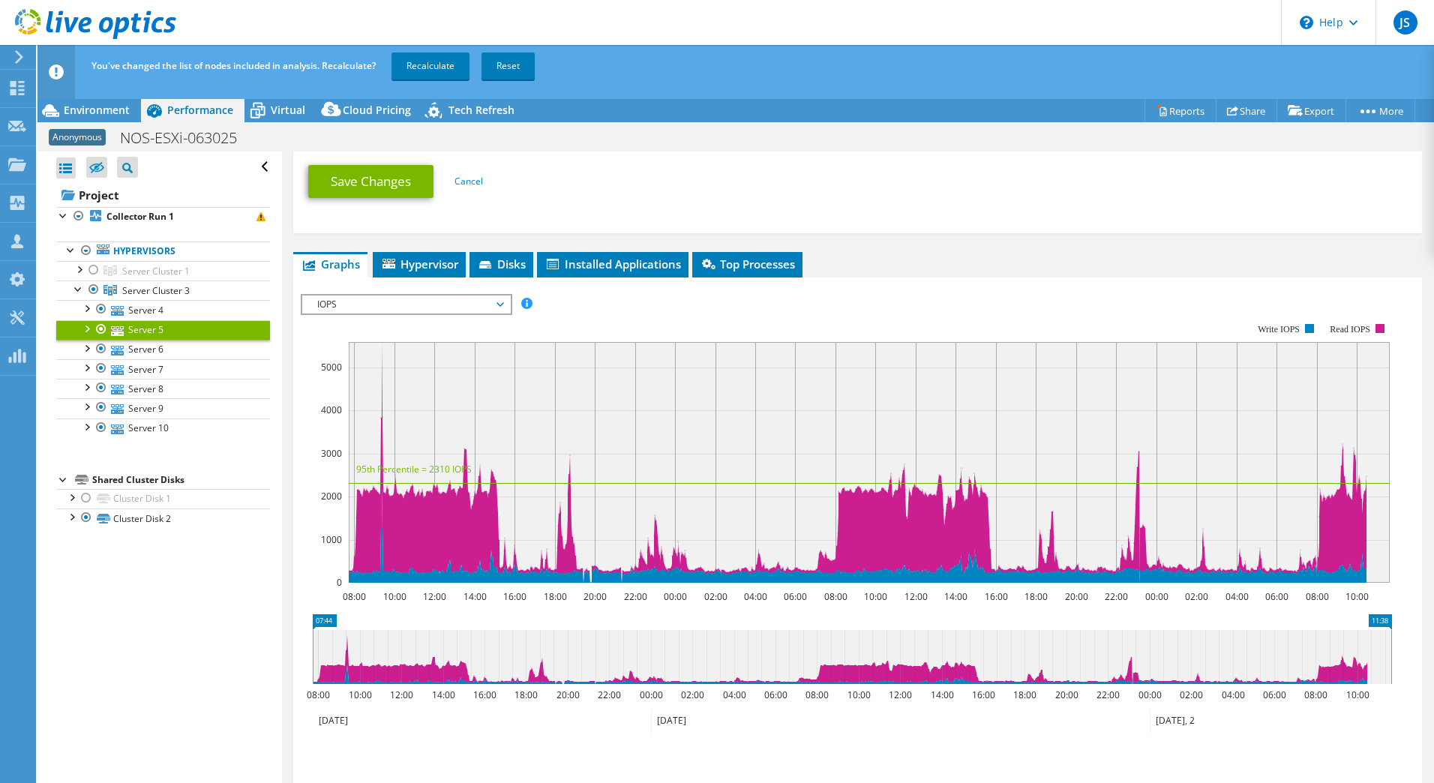
scroll to position [757, 0]
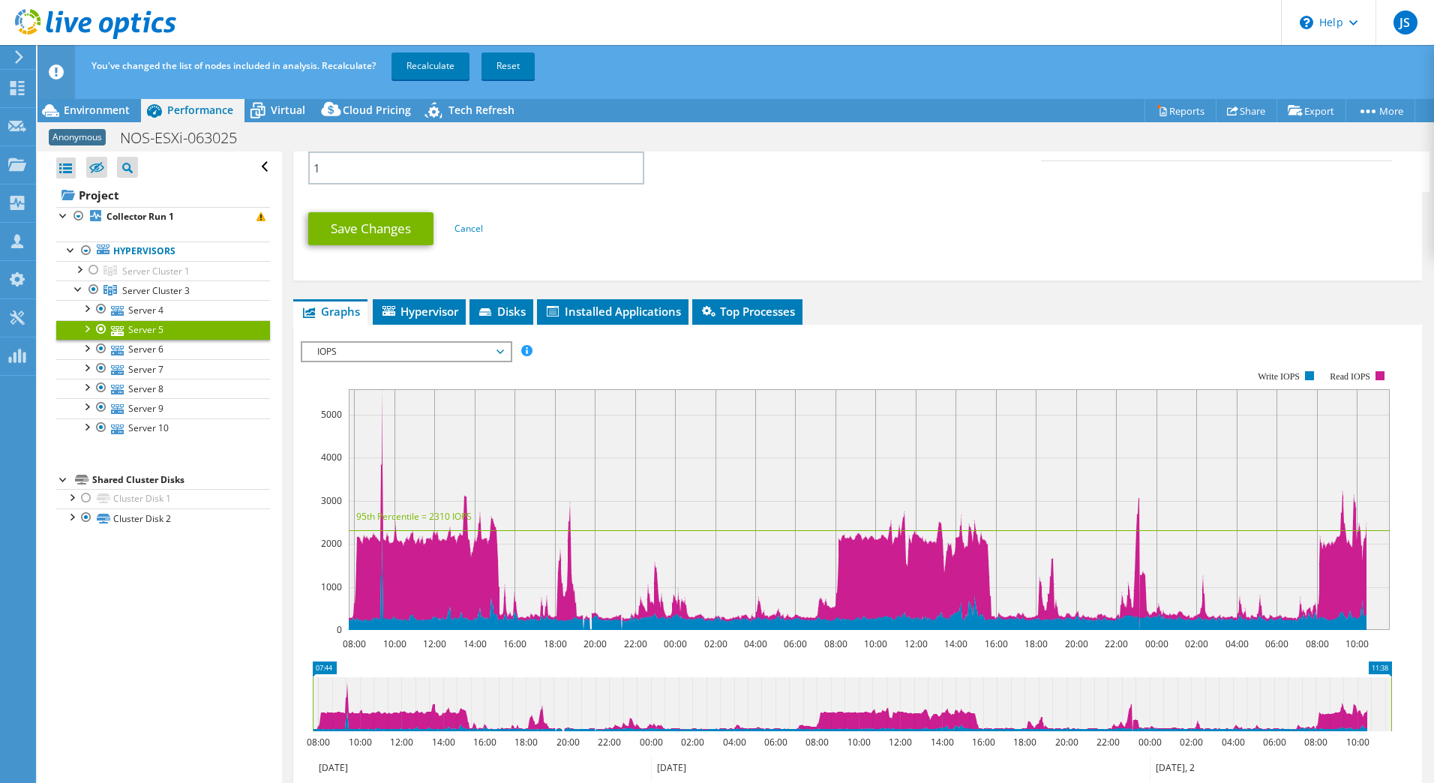
click at [424, 355] on span "IOPS" at bounding box center [406, 352] width 193 height 18
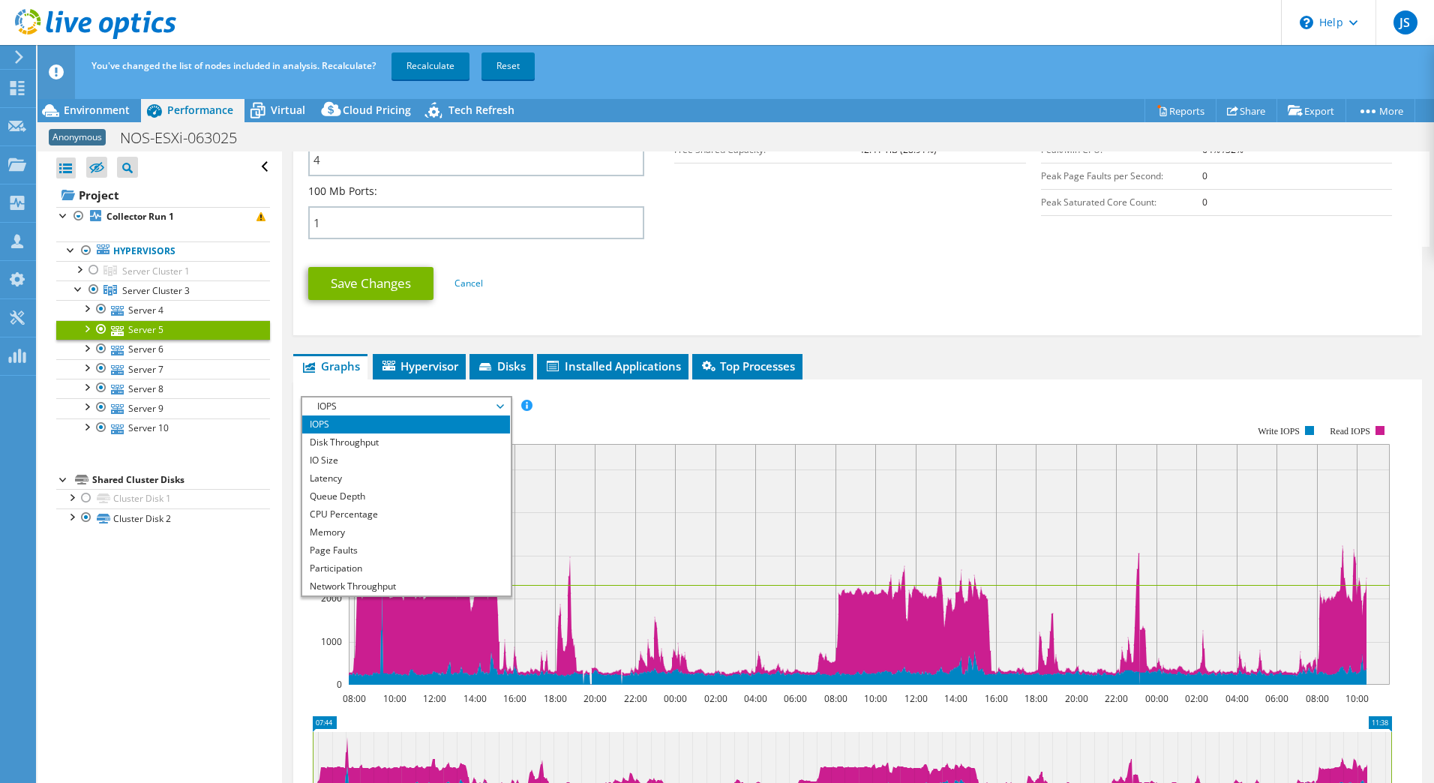
scroll to position [682, 0]
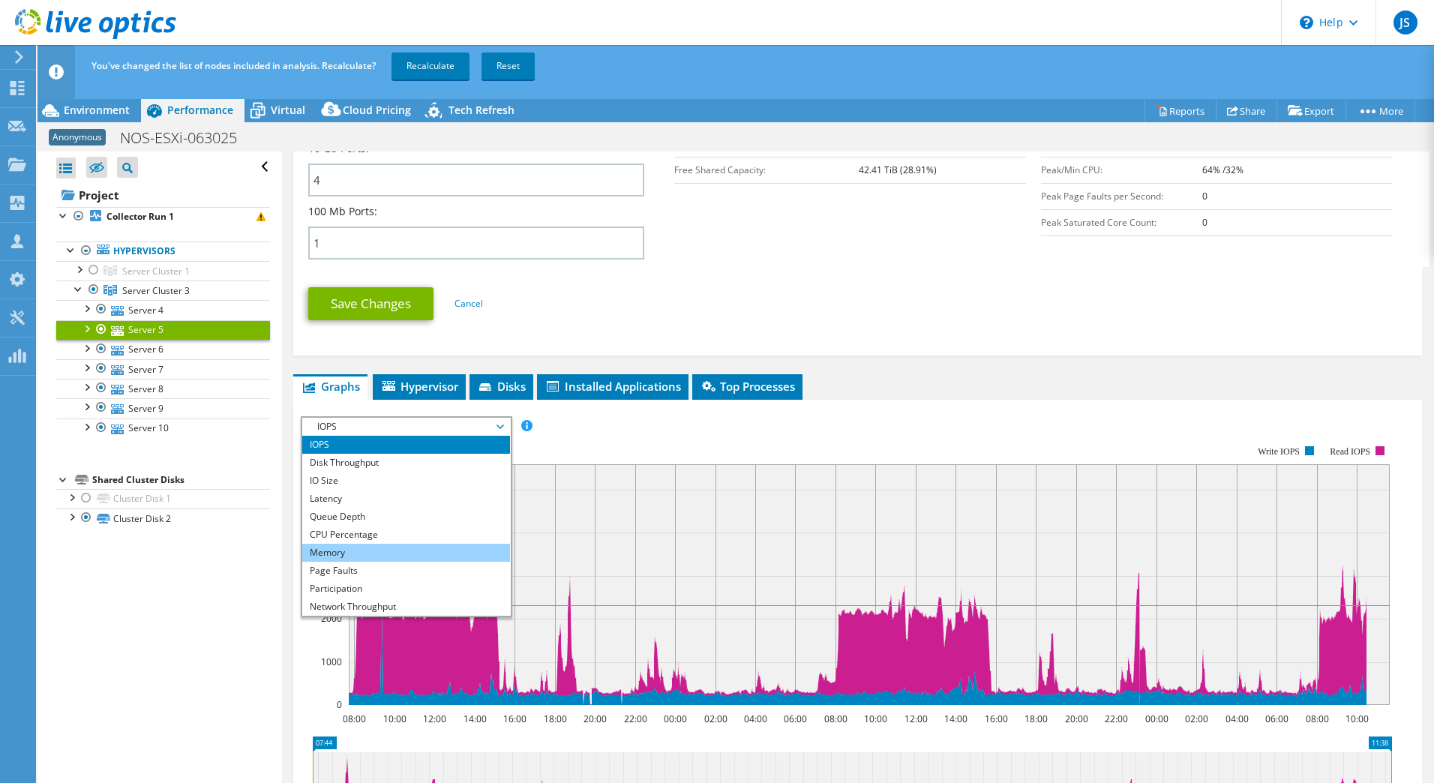
click at [376, 556] on li "Memory" at bounding box center [406, 553] width 208 height 18
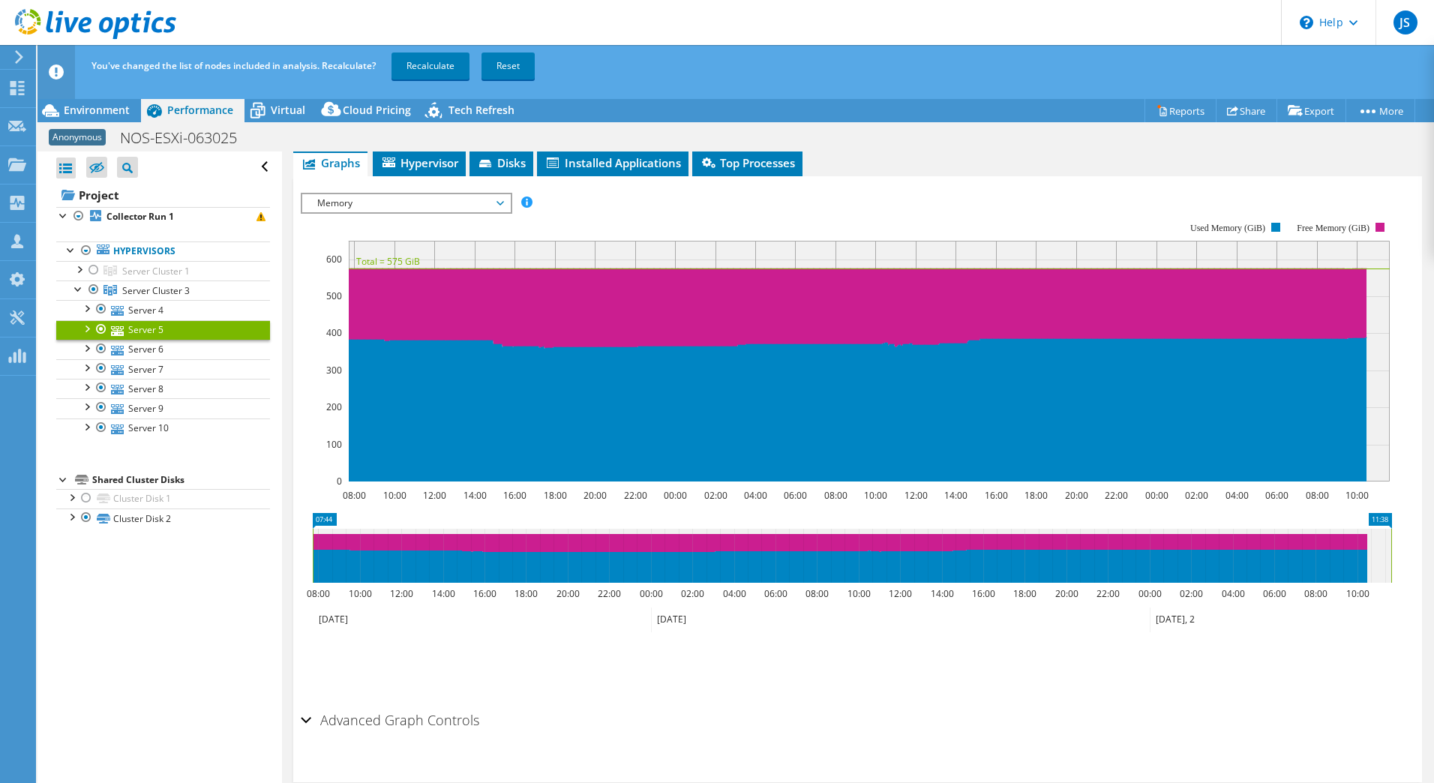
scroll to position [907, 0]
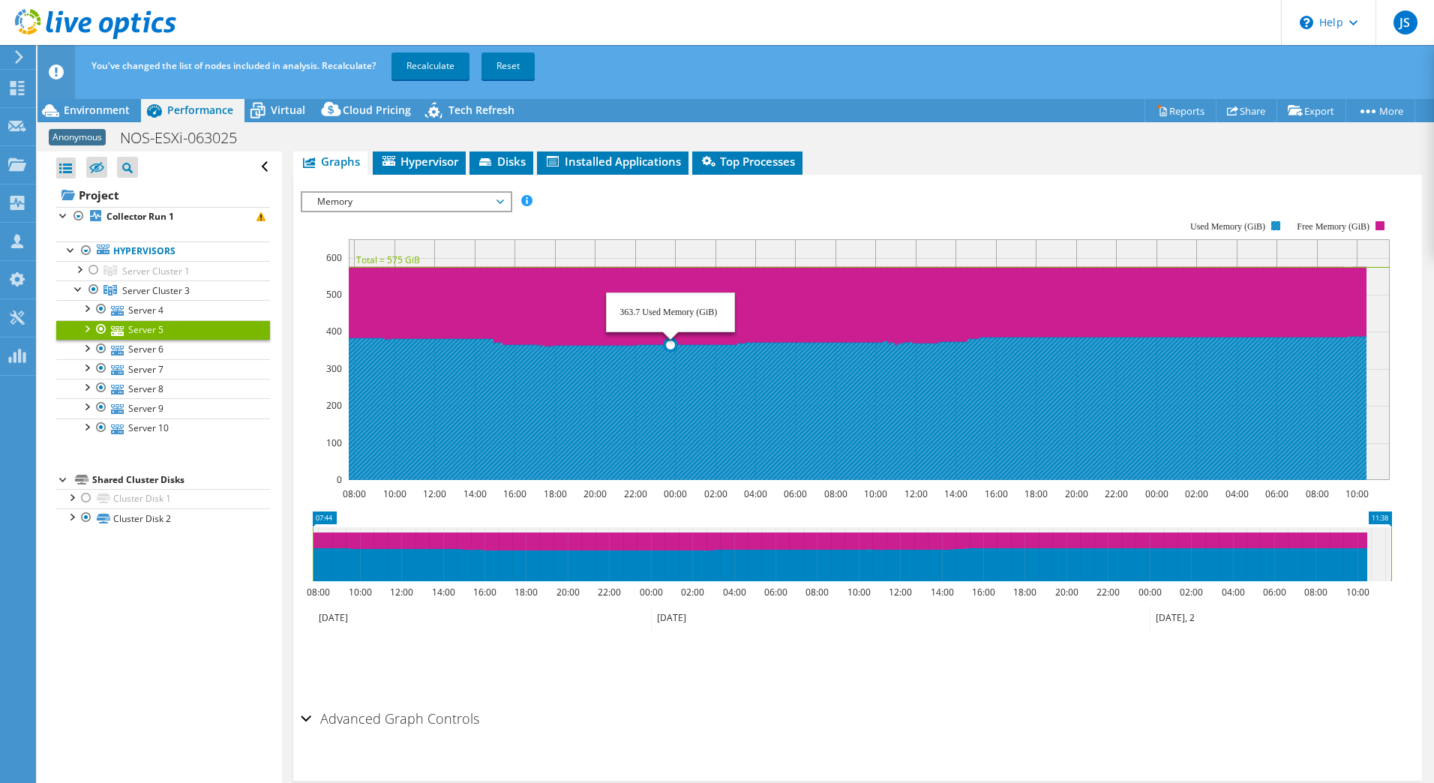
drag, startPoint x: 942, startPoint y: 365, endPoint x: 660, endPoint y: 379, distance: 282.3
click at [669, 379] on icon at bounding box center [857, 408] width 1018 height 144
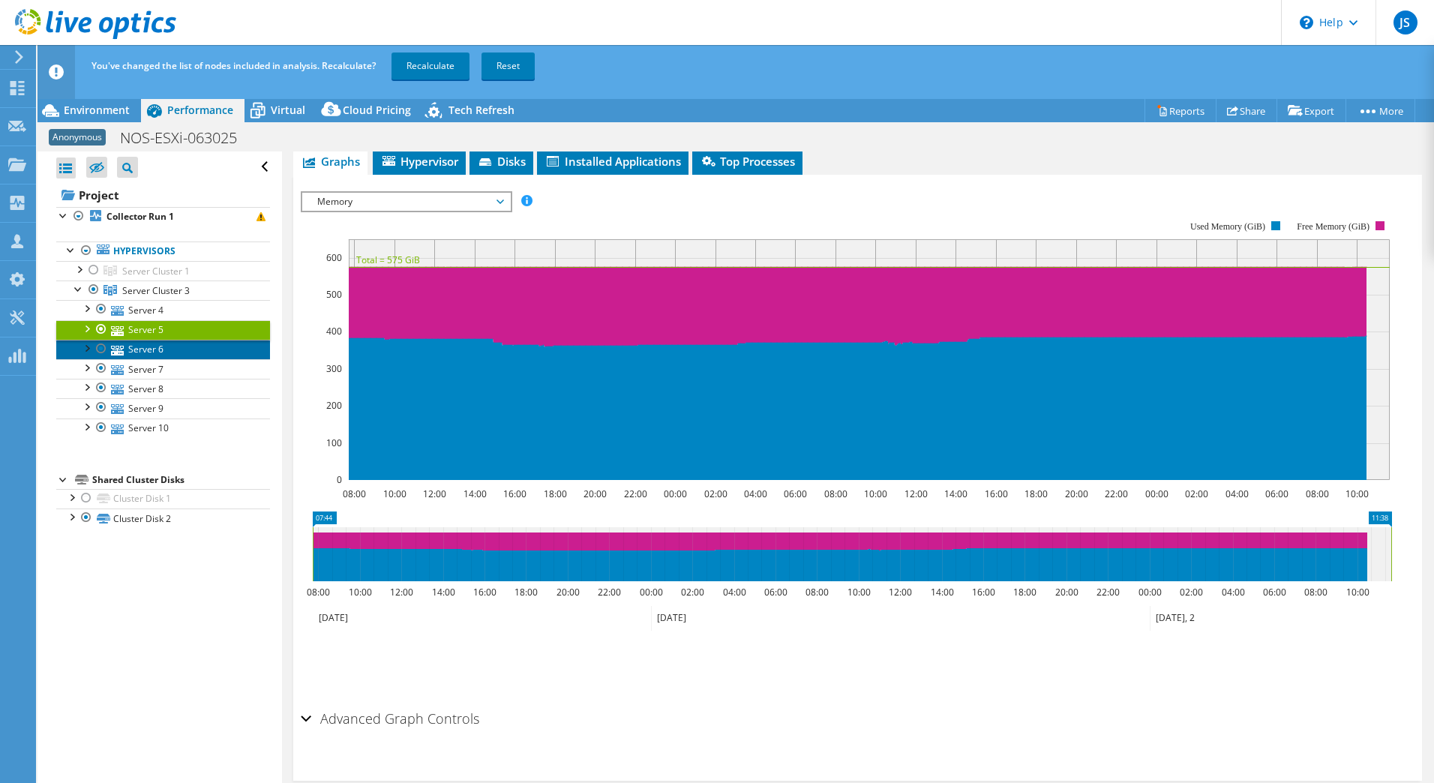
click at [124, 344] on link "Server 6" at bounding box center [163, 349] width 214 height 19
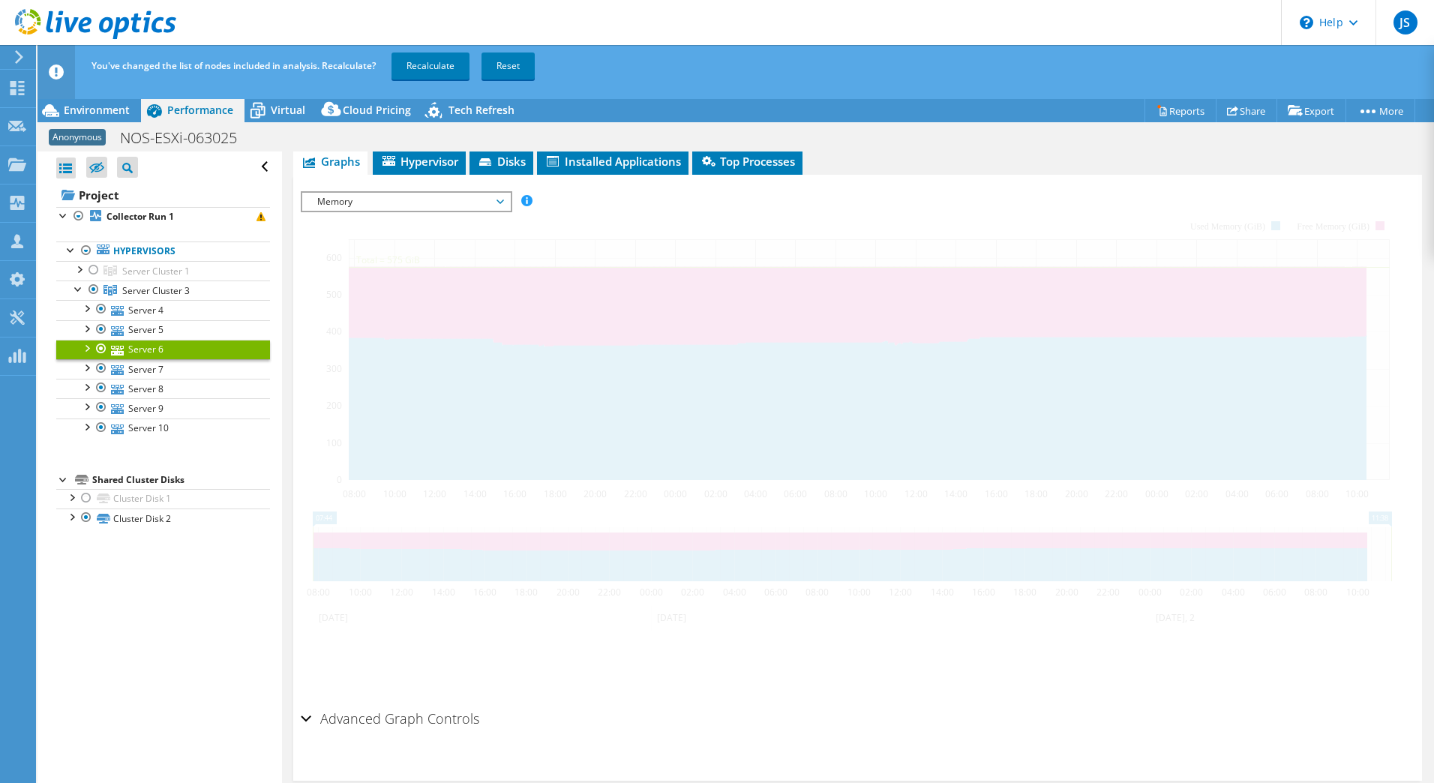
scroll to position [227, 0]
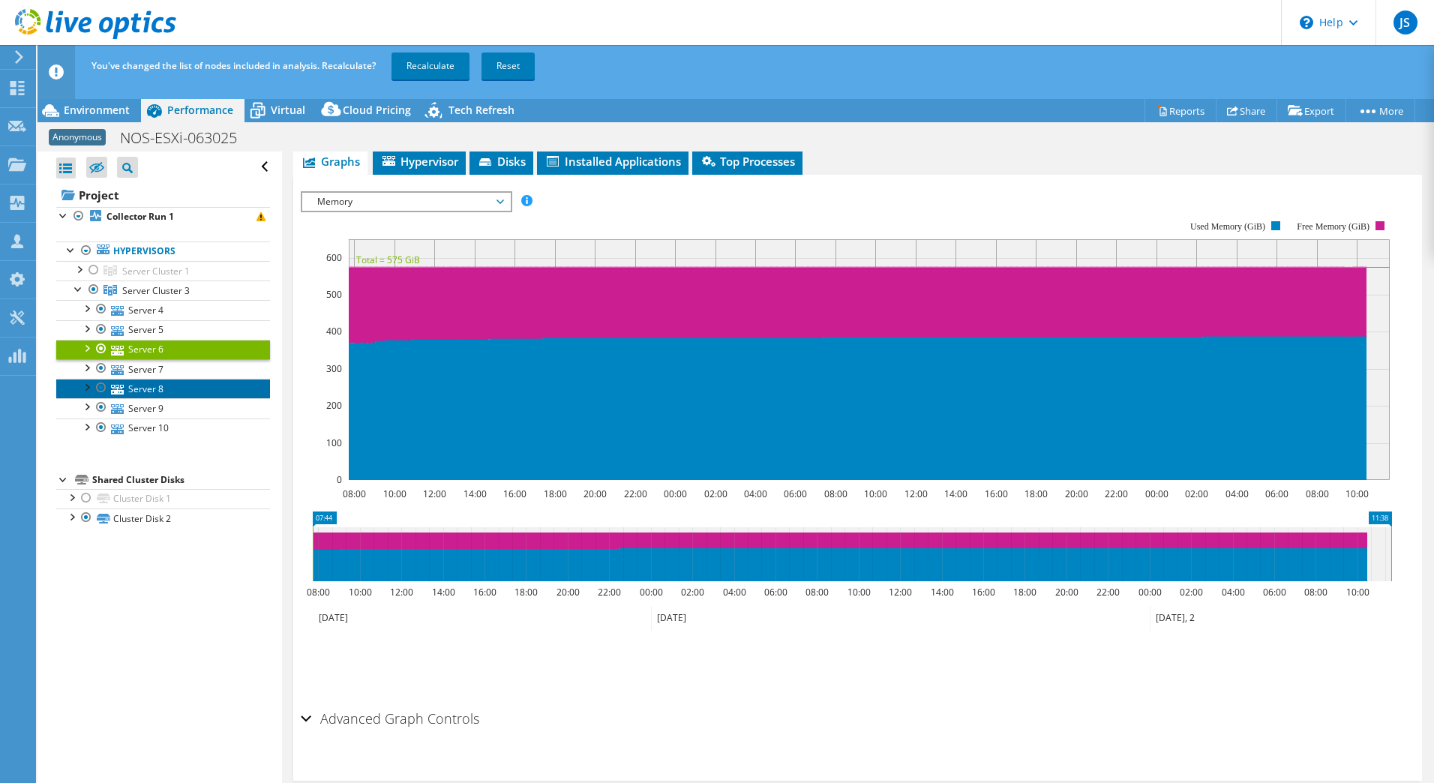
click at [138, 379] on link "Server 8" at bounding box center [163, 388] width 214 height 19
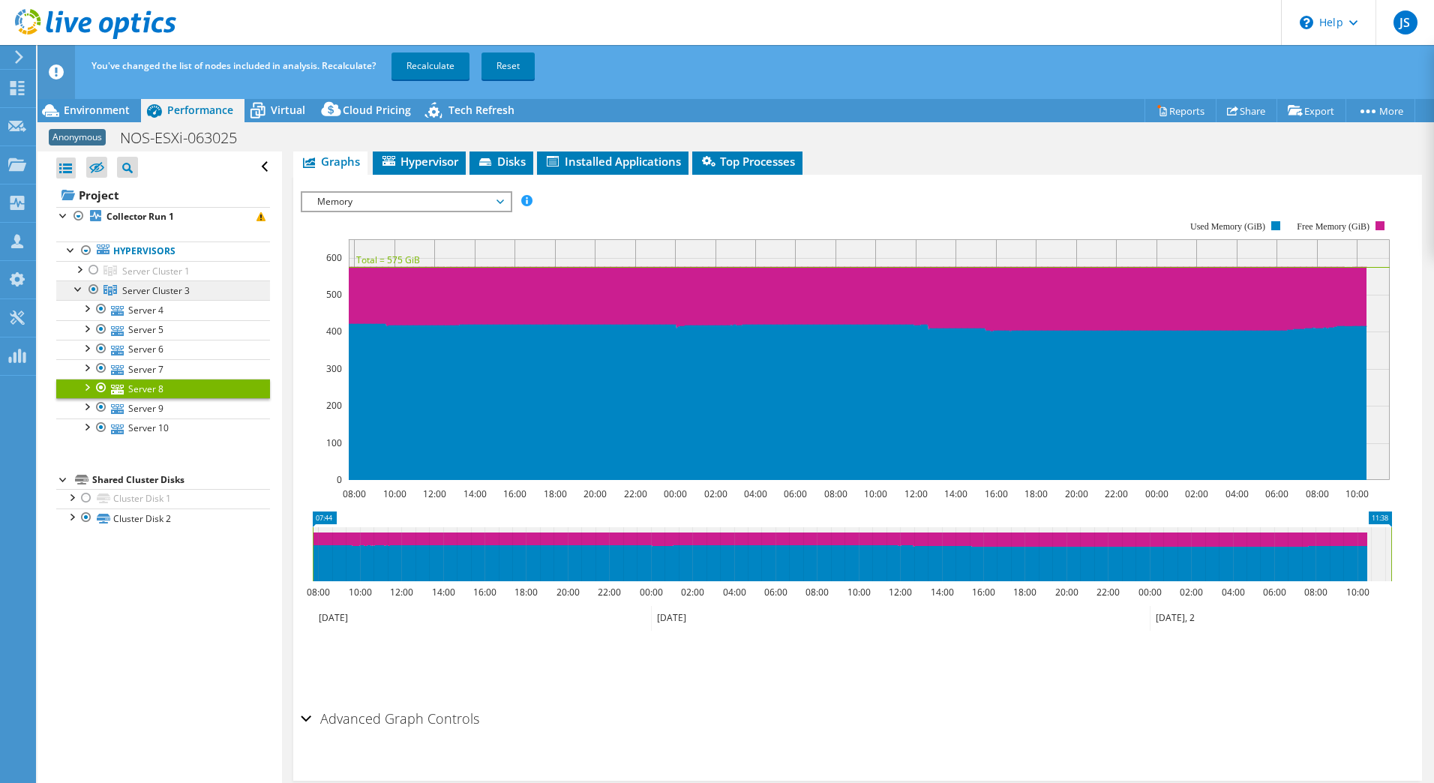
click at [139, 292] on span "Server Cluster 3" at bounding box center [155, 290] width 67 height 13
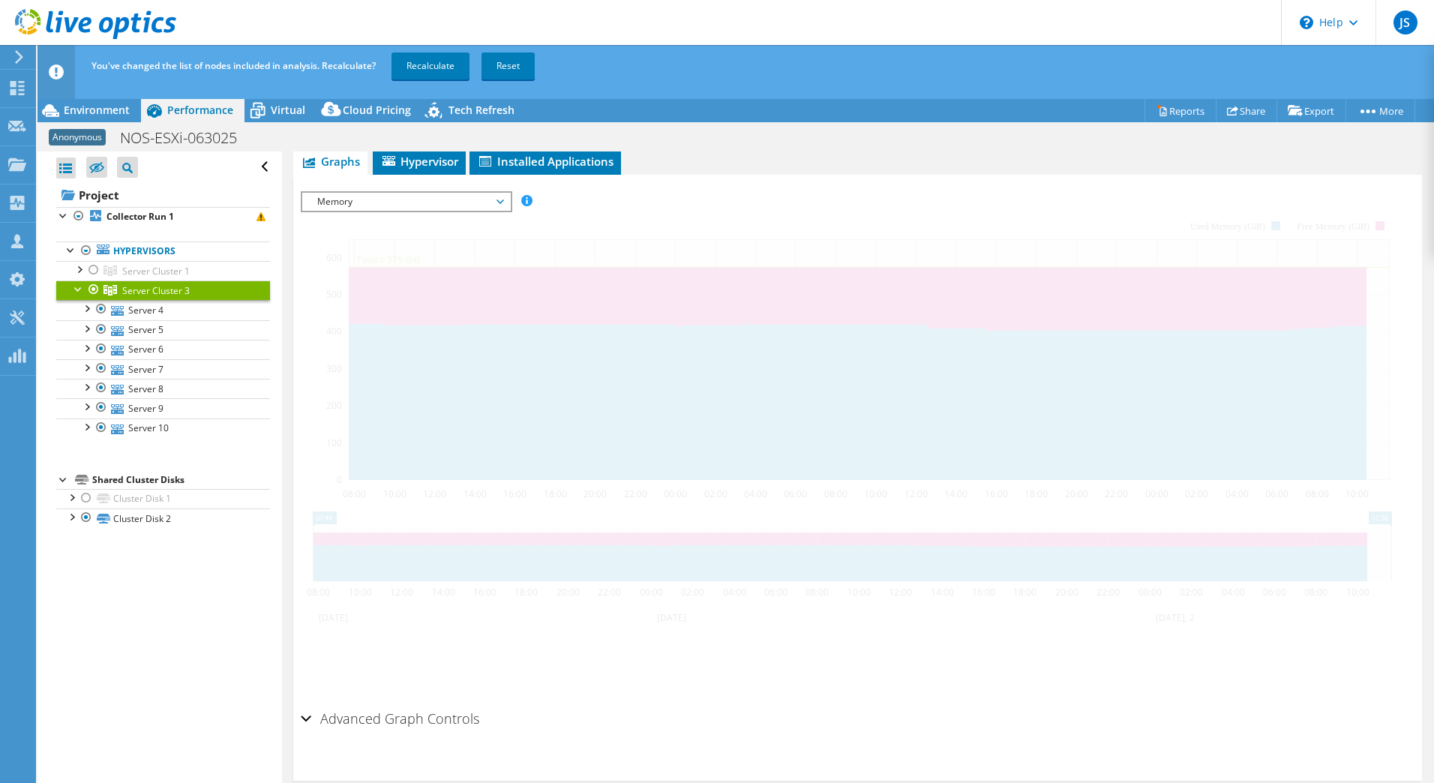
scroll to position [217, 0]
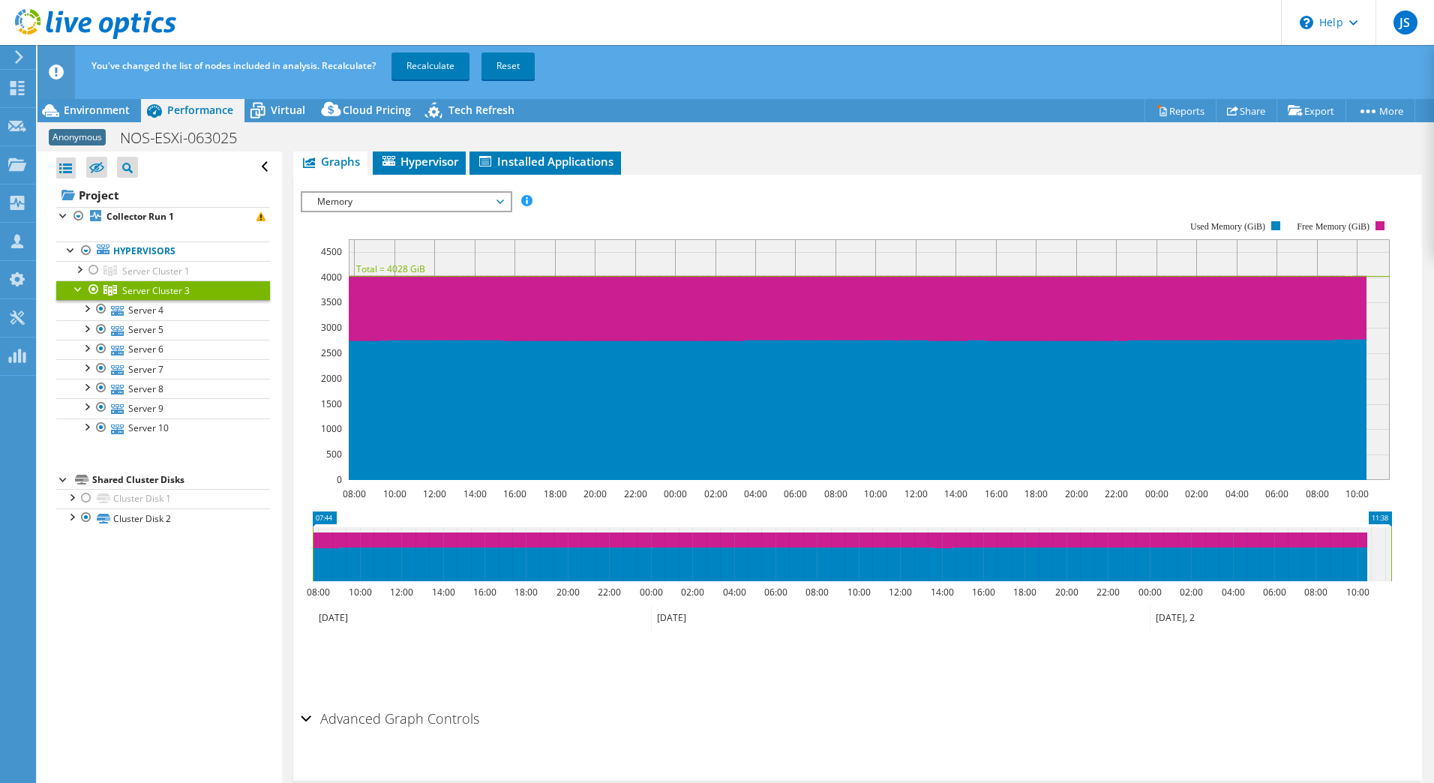
click at [140, 286] on span "Server Cluster 3" at bounding box center [155, 290] width 67 height 13
click at [335, 198] on span "Memory" at bounding box center [406, 202] width 193 height 18
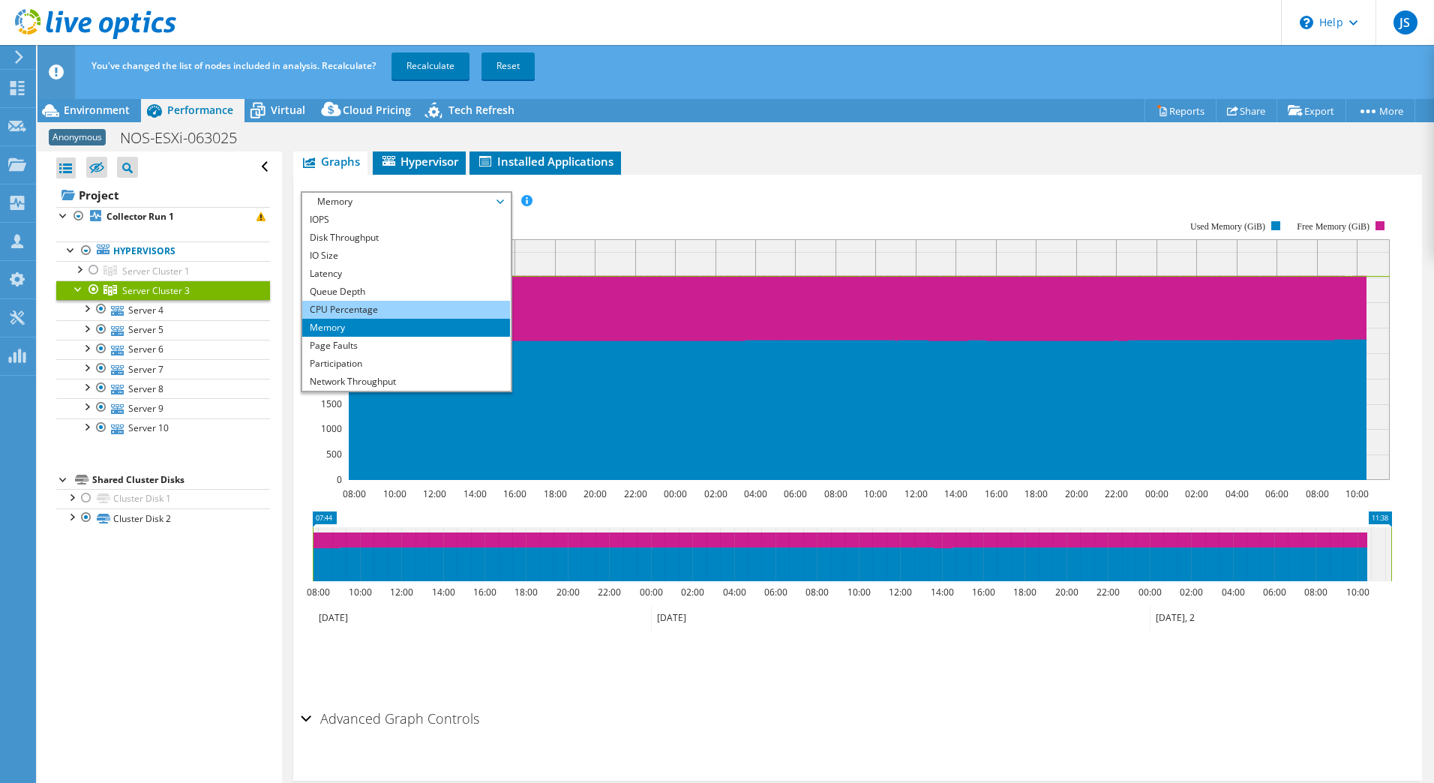
scroll to position [54, 0]
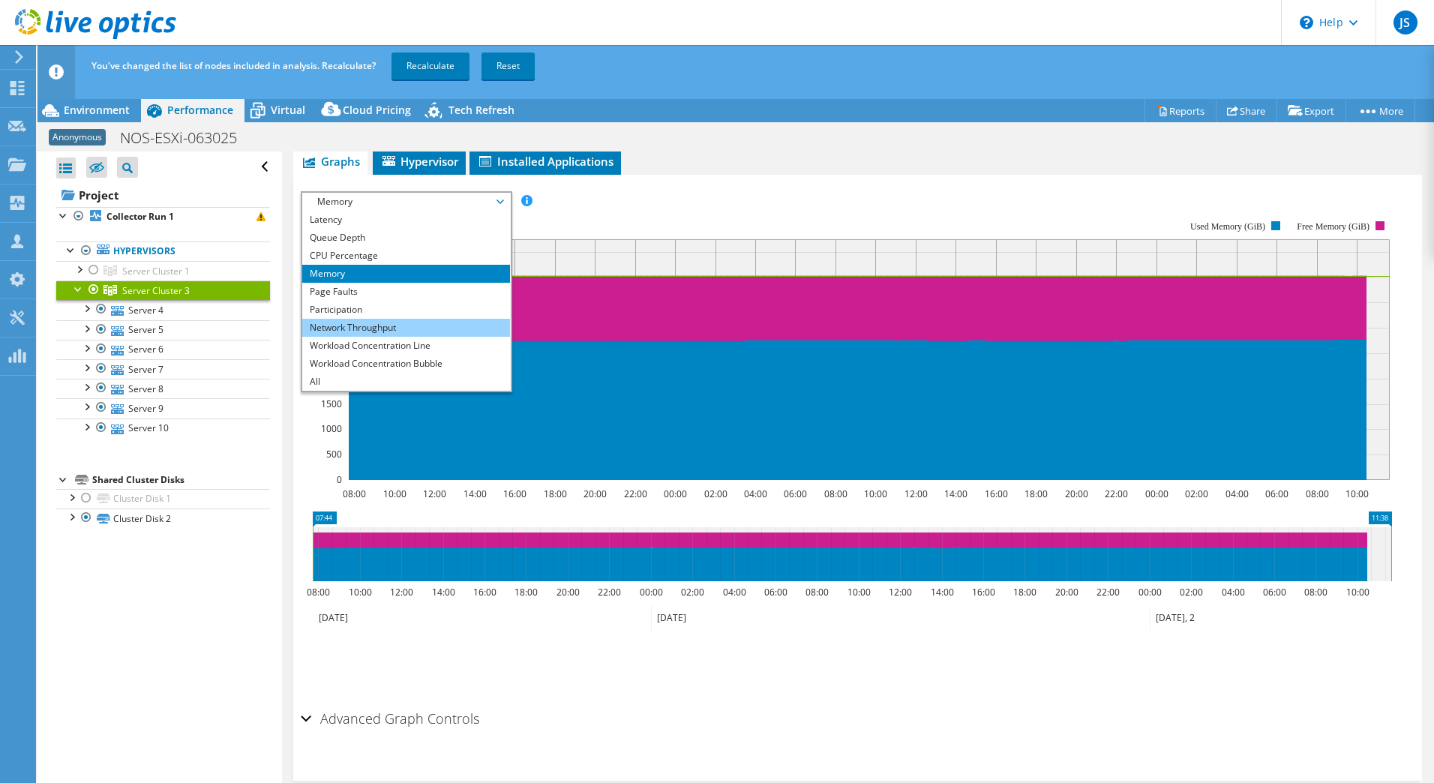
click at [394, 319] on li "Network Throughput" at bounding box center [406, 328] width 208 height 18
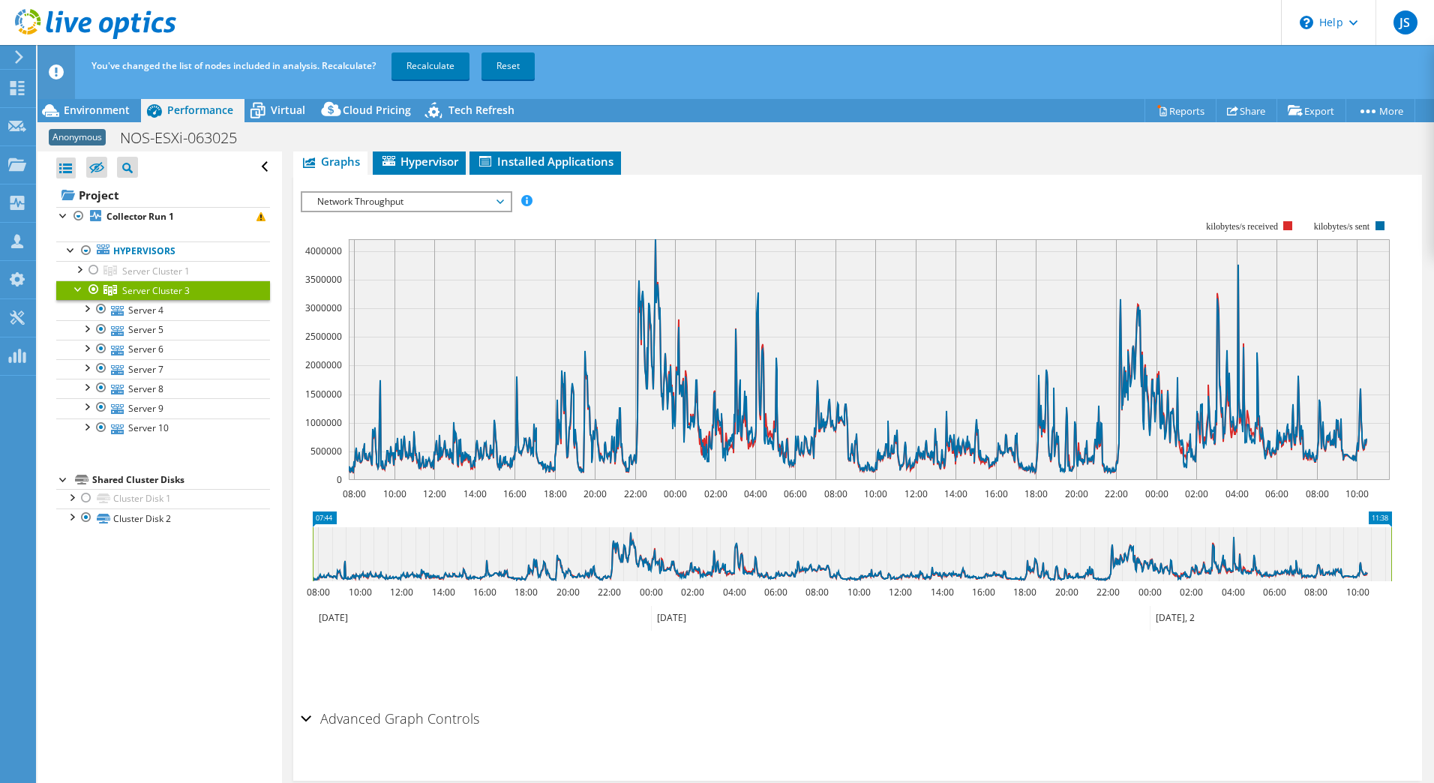
click at [364, 187] on div "IOPS Disk Throughput IO Size Latency Queue Depth CPU Percentage Memory Page Fau…" at bounding box center [857, 444] width 1113 height 520
click at [364, 199] on span "Network Throughput" at bounding box center [406, 202] width 193 height 18
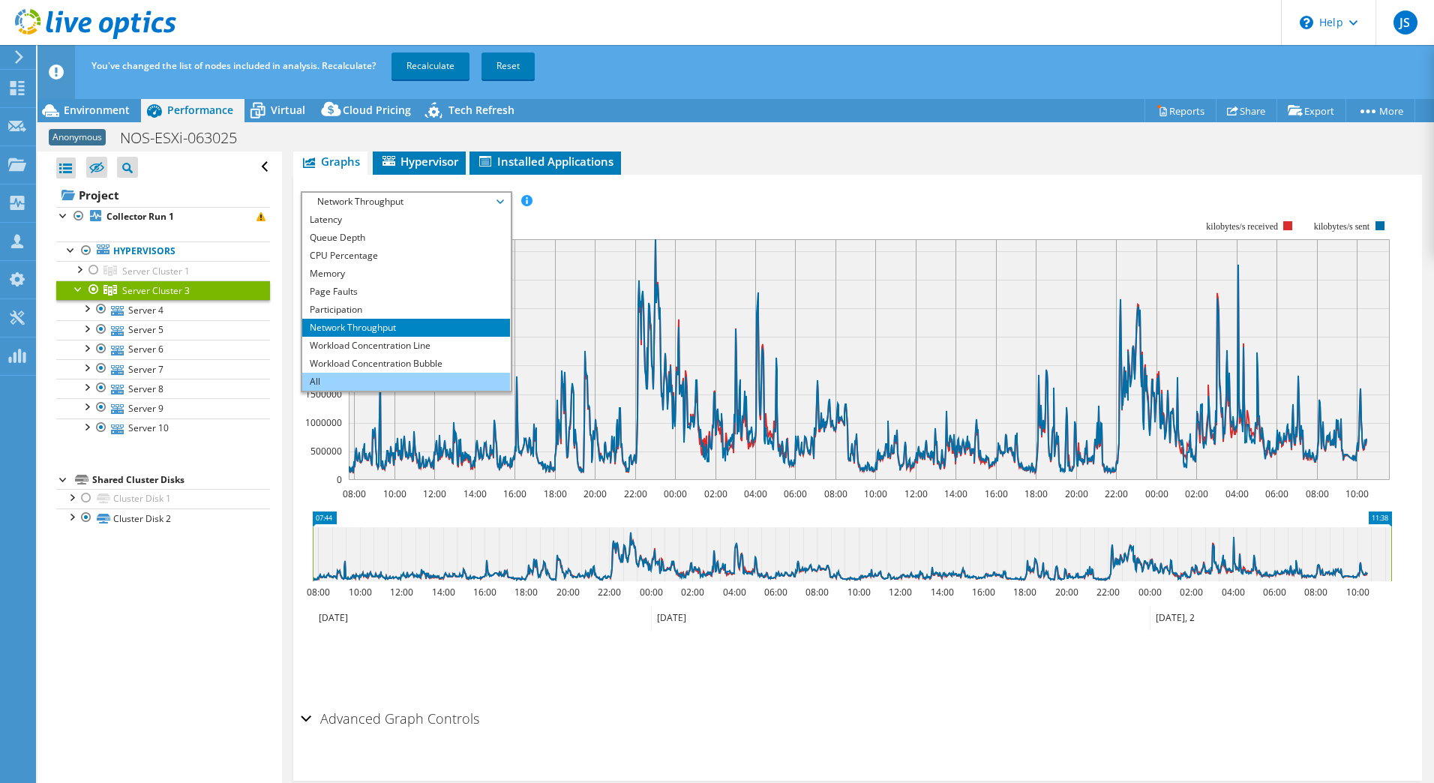
click at [346, 381] on li "All" at bounding box center [406, 382] width 208 height 18
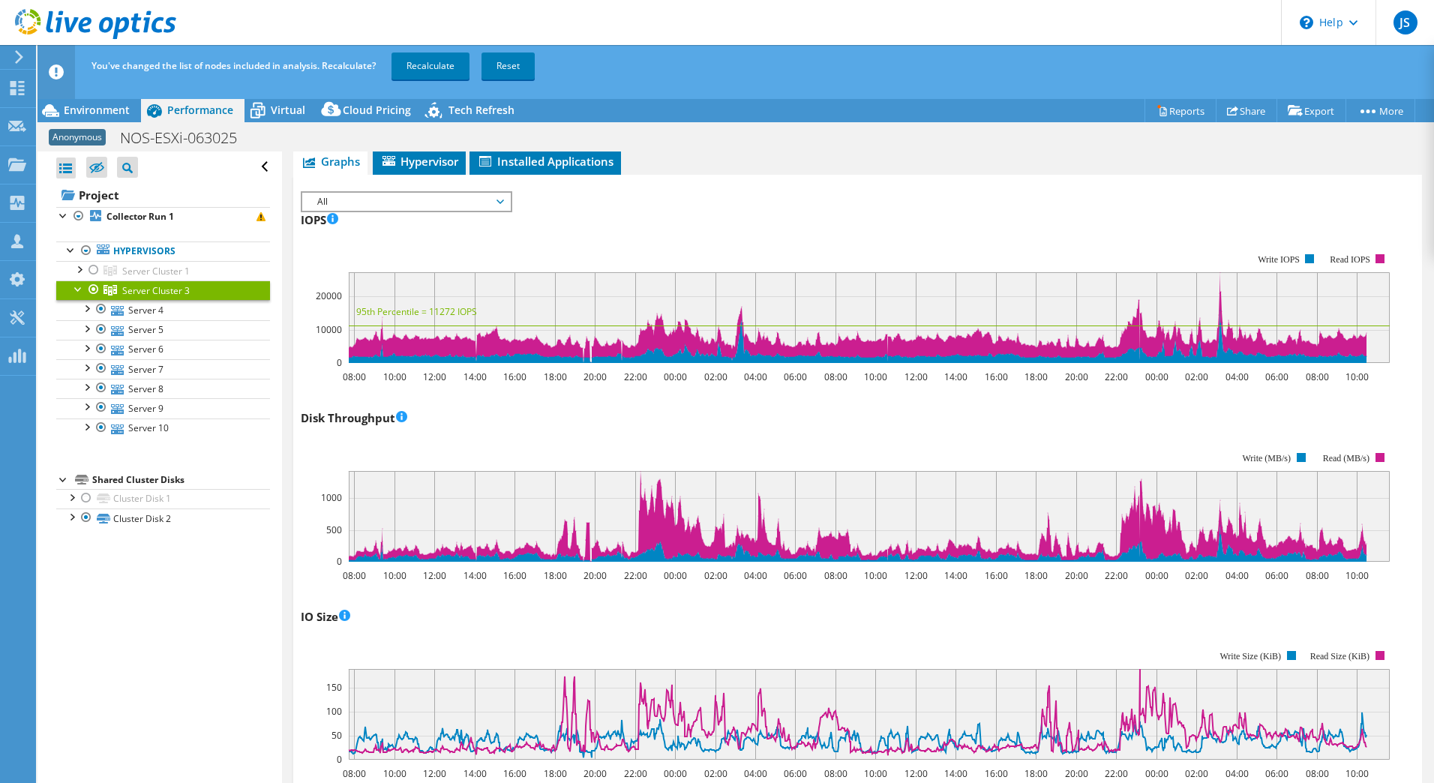
click at [424, 207] on span "All" at bounding box center [406, 202] width 193 height 18
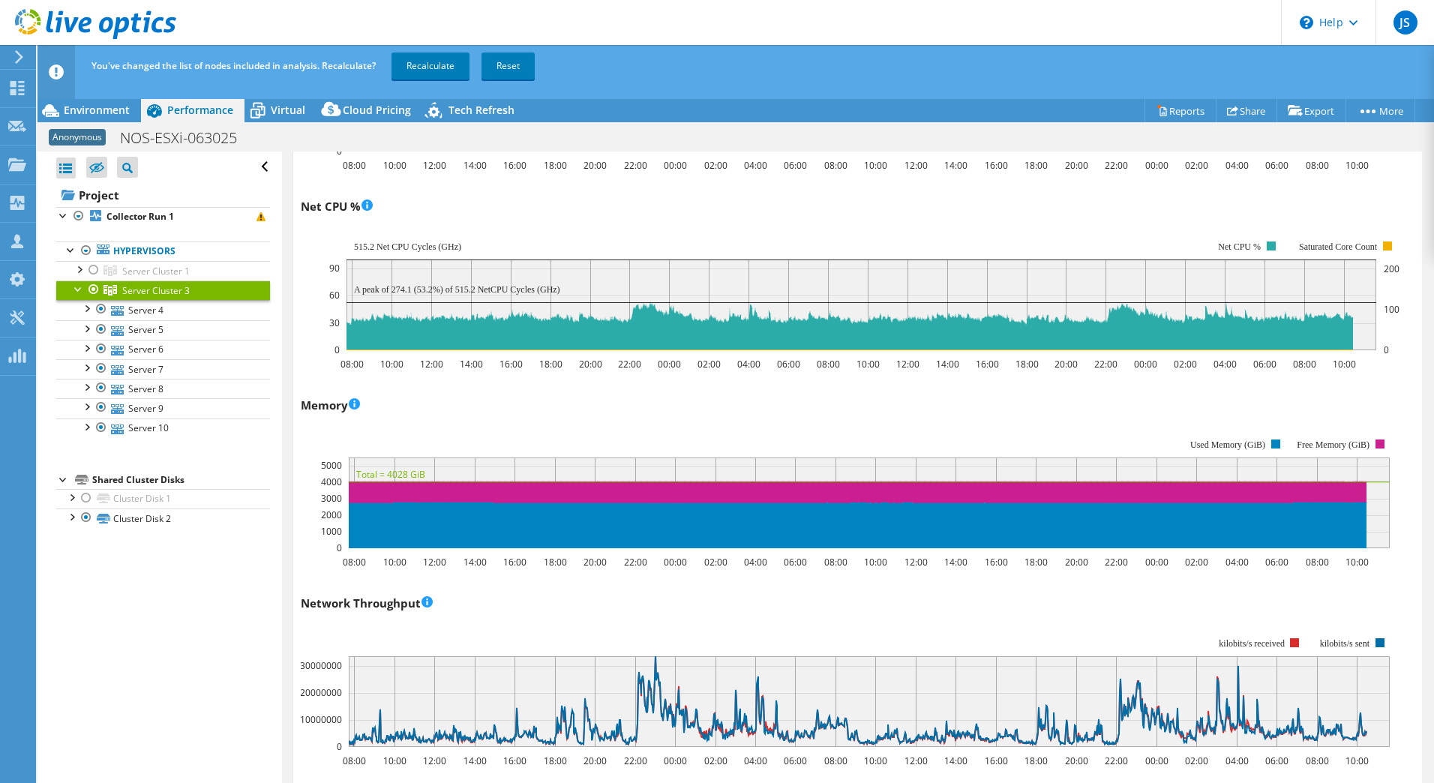
scroll to position [1266, 0]
